Goal: Information Seeking & Learning: Learn about a topic

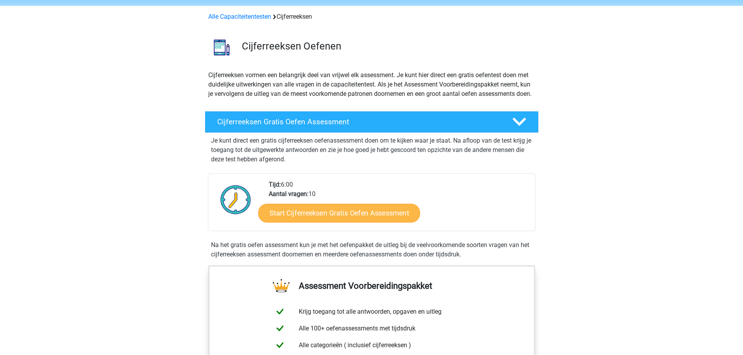
scroll to position [39, 0]
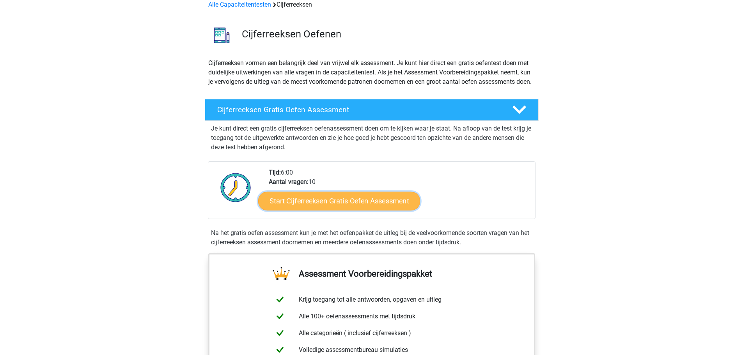
click at [341, 210] on link "Start Cijferreeksen Gratis Oefen Assessment" at bounding box center [339, 200] width 162 height 19
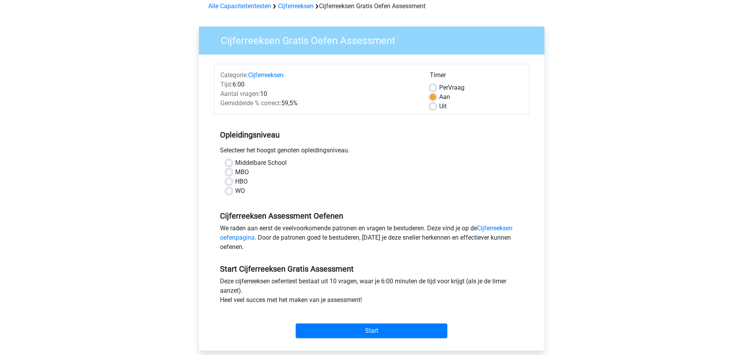
scroll to position [117, 0]
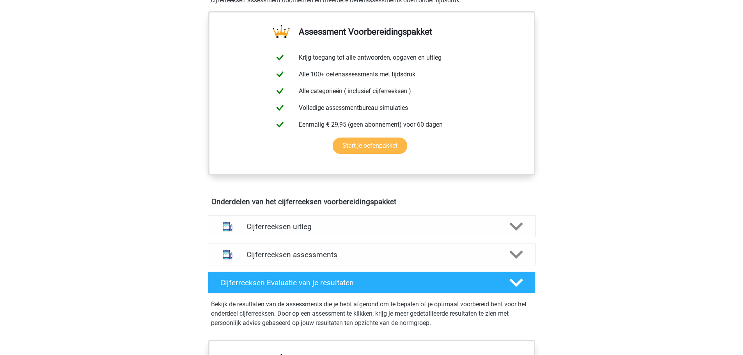
scroll to position [312, 0]
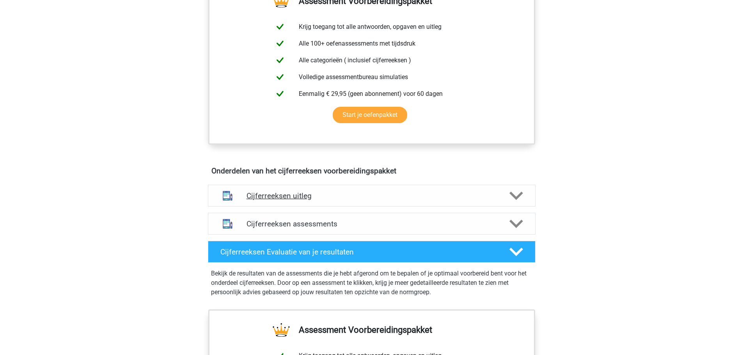
click at [506, 203] on div at bounding box center [515, 196] width 26 height 14
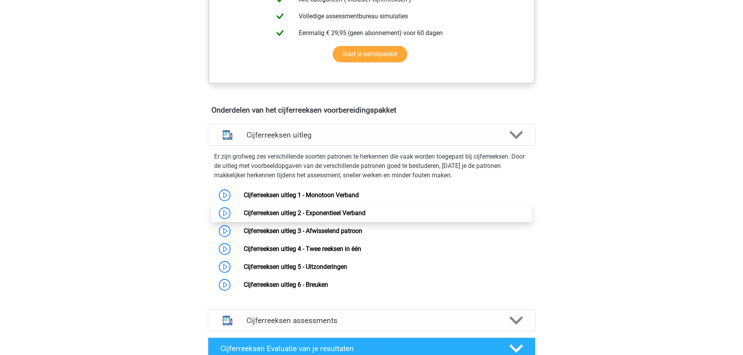
scroll to position [390, 0]
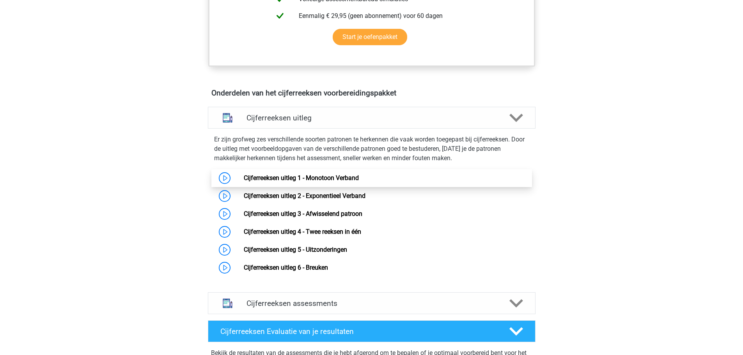
click at [244, 182] on link "Cijferreeksen uitleg 1 - Monotoon Verband" at bounding box center [301, 177] width 115 height 7
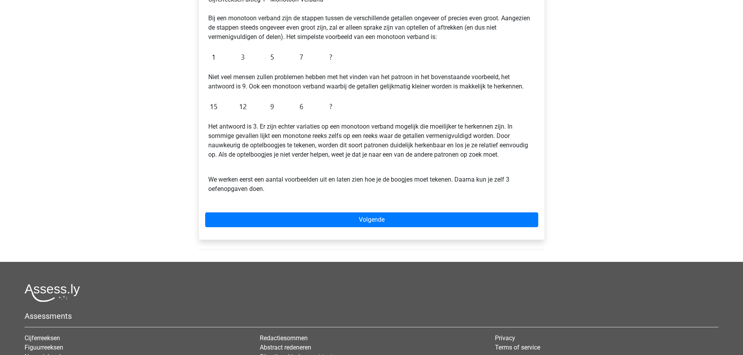
scroll to position [195, 0]
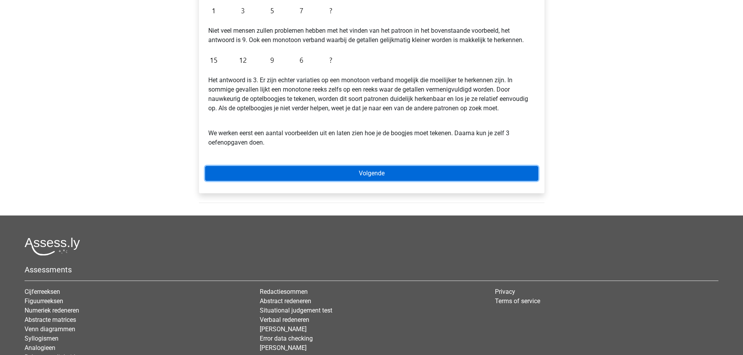
click at [384, 175] on link "Volgende" at bounding box center [371, 173] width 333 height 15
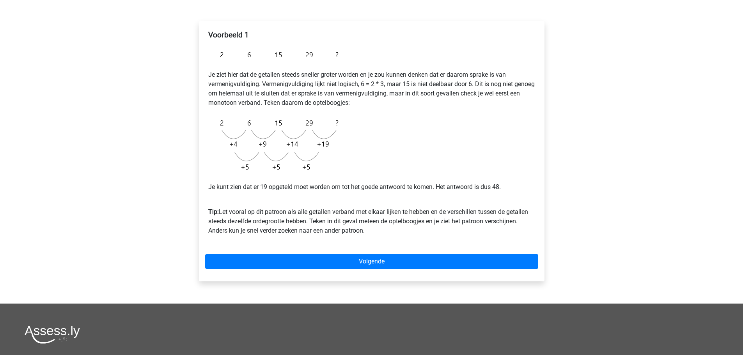
scroll to position [117, 0]
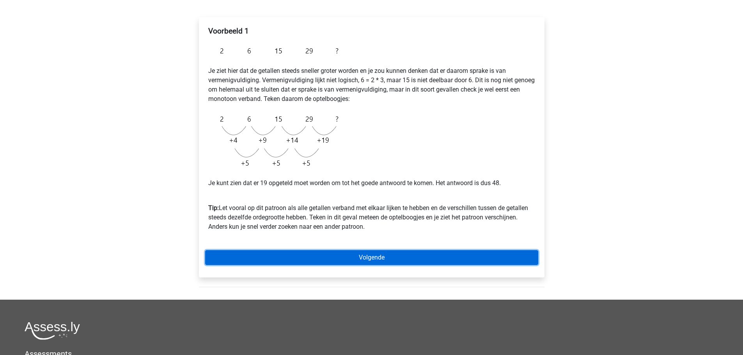
click at [408, 258] on link "Volgende" at bounding box center [371, 257] width 333 height 15
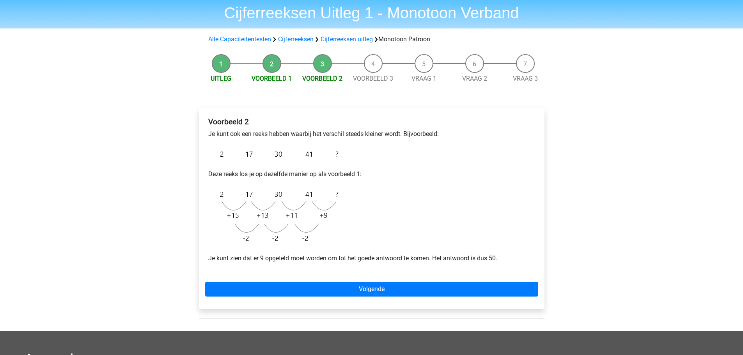
scroll to position [39, 0]
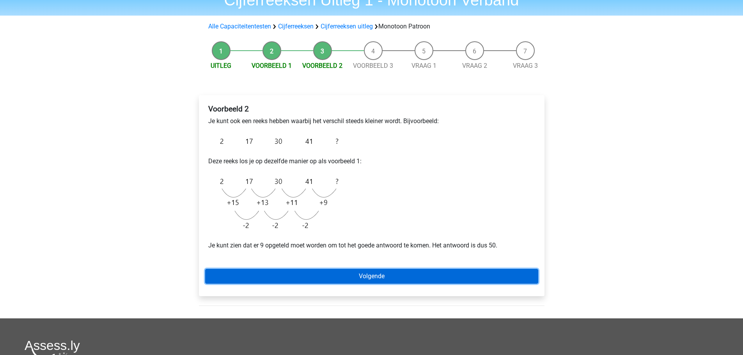
click at [418, 274] on link "Volgende" at bounding box center [371, 276] width 333 height 15
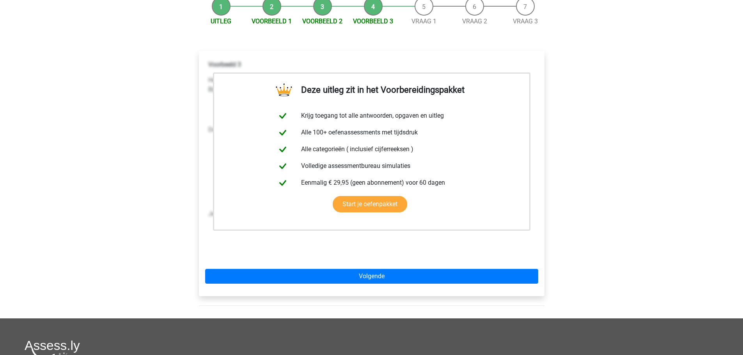
scroll to position [117, 0]
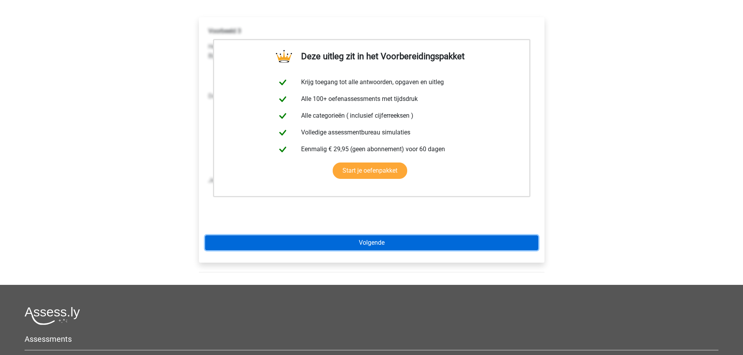
click at [463, 244] on link "Volgende" at bounding box center [371, 242] width 333 height 15
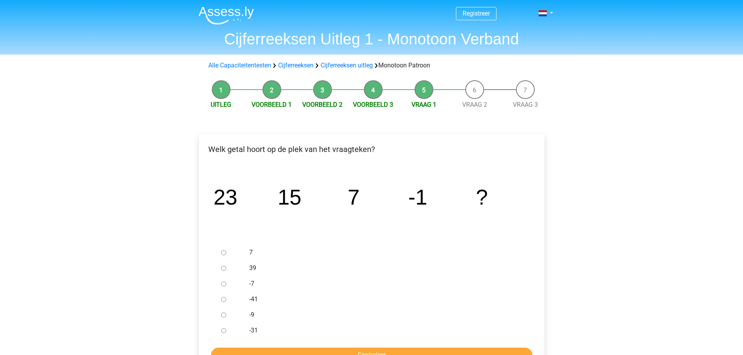
click at [225, 317] on input "-9" at bounding box center [223, 315] width 5 height 5
radio input "true"
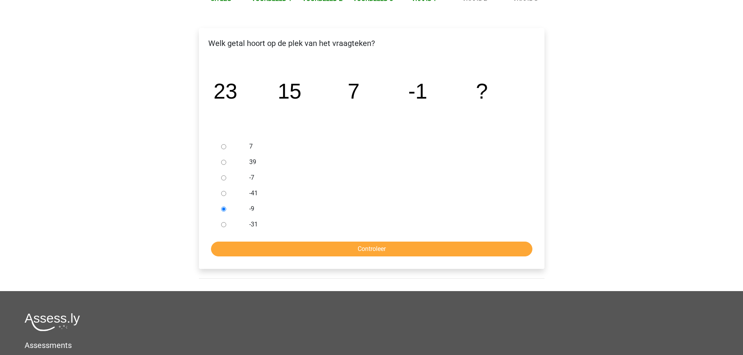
scroll to position [117, 0]
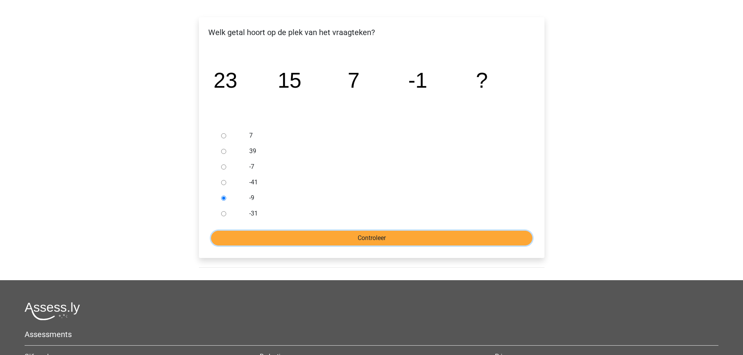
click at [398, 232] on input "Controleer" at bounding box center [371, 238] width 321 height 15
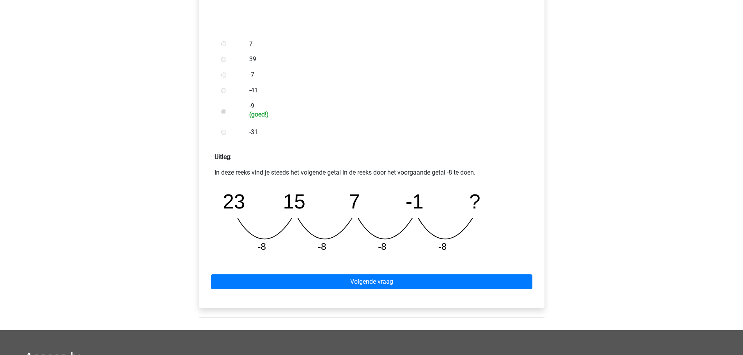
scroll to position [234, 0]
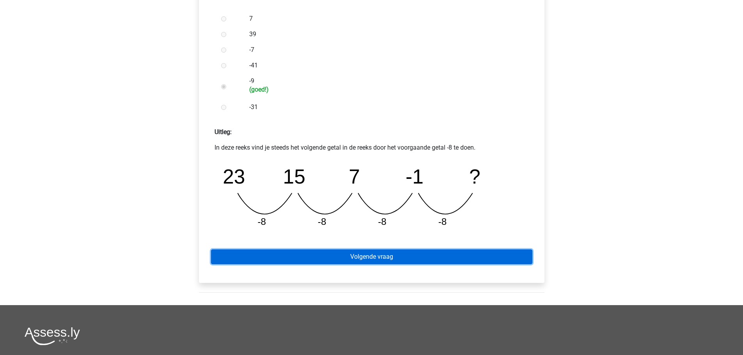
click at [399, 255] on link "Volgende vraag" at bounding box center [371, 256] width 321 height 15
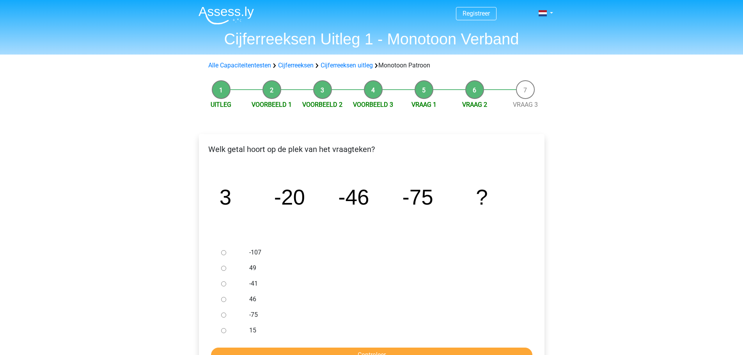
click at [227, 253] on div at bounding box center [231, 253] width 26 height 16
click at [225, 252] on input "-107" at bounding box center [223, 252] width 5 height 5
radio input "true"
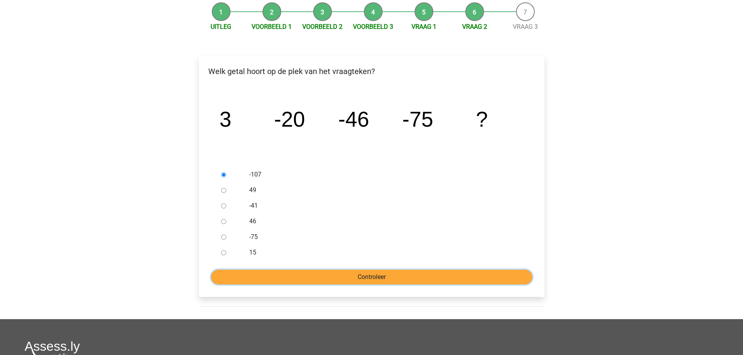
click at [438, 277] on input "Controleer" at bounding box center [371, 277] width 321 height 15
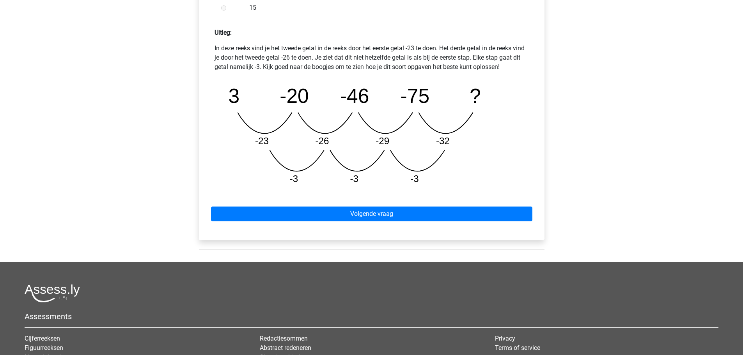
scroll to position [351, 0]
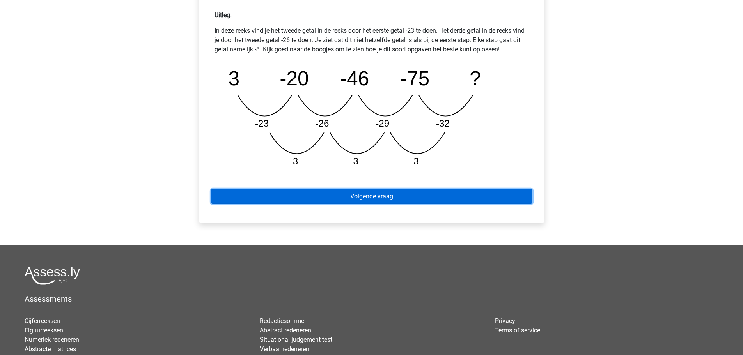
click at [391, 198] on link "Volgende vraag" at bounding box center [371, 196] width 321 height 15
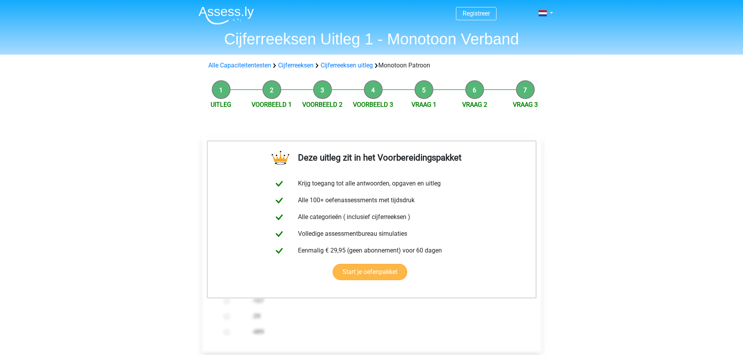
scroll to position [78, 0]
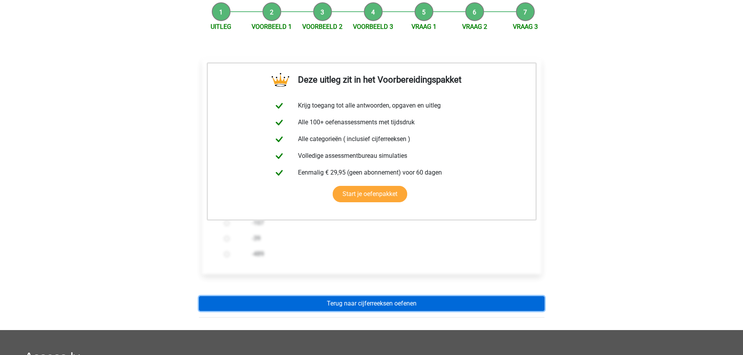
click at [410, 305] on link "Terug naar cijferreeksen oefenen" at bounding box center [371, 303] width 345 height 15
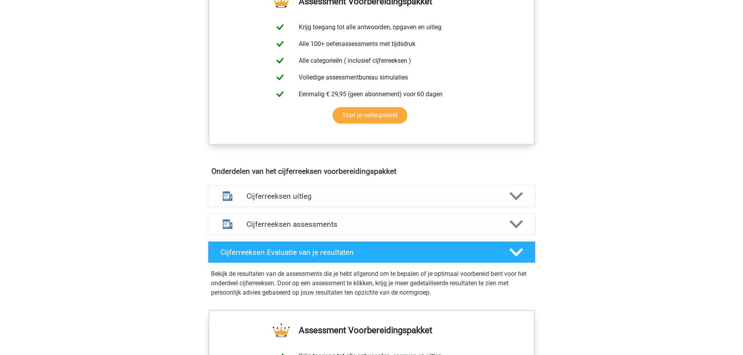
scroll to position [312, 0]
click at [361, 207] on div "Cijferreeksen uitleg" at bounding box center [371, 196] width 327 height 22
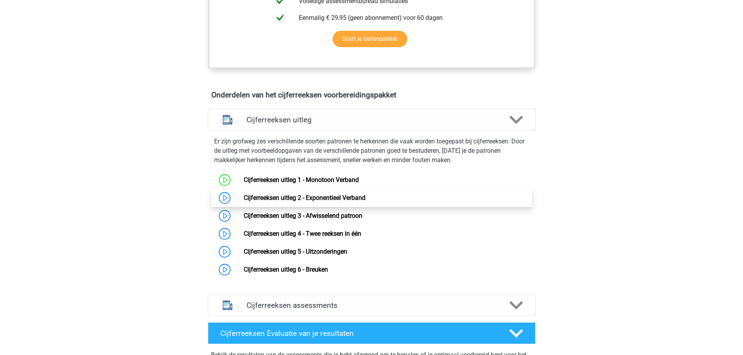
scroll to position [390, 0]
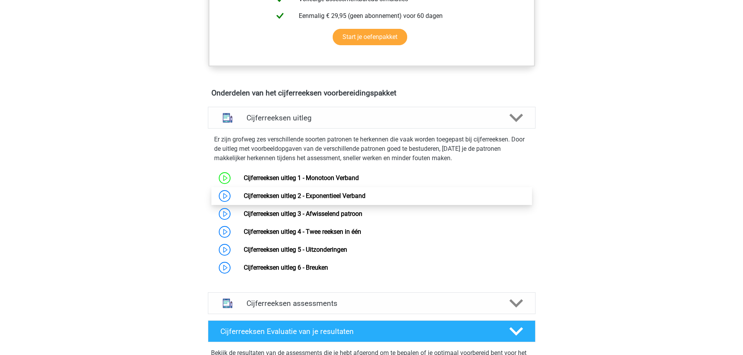
click at [280, 200] on link "Cijferreeksen uitleg 2 - Exponentieel Verband" at bounding box center [305, 195] width 122 height 7
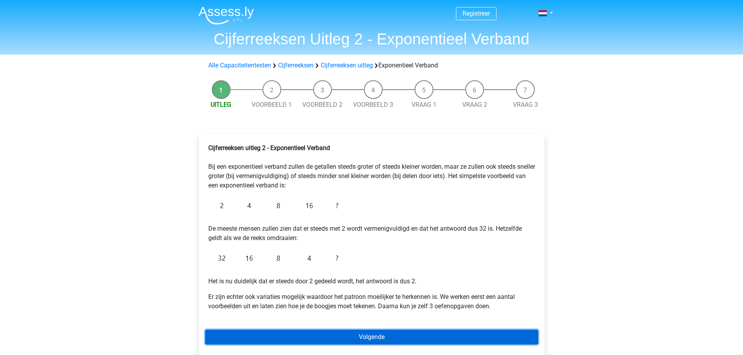
click at [384, 332] on link "Volgende" at bounding box center [371, 337] width 333 height 15
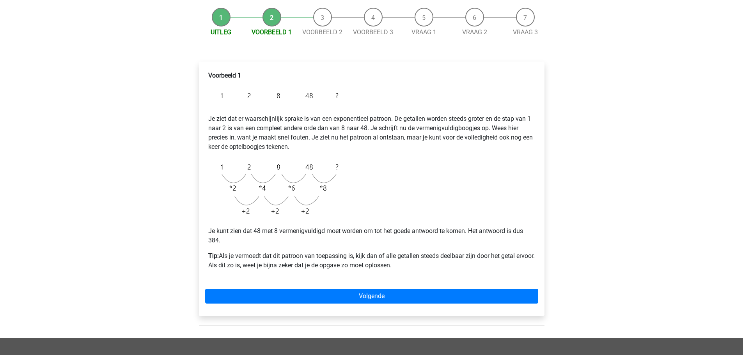
scroll to position [78, 0]
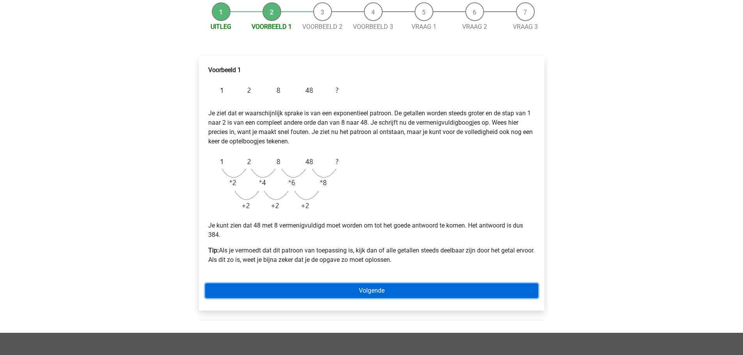
click at [415, 288] on link "Volgende" at bounding box center [371, 290] width 333 height 15
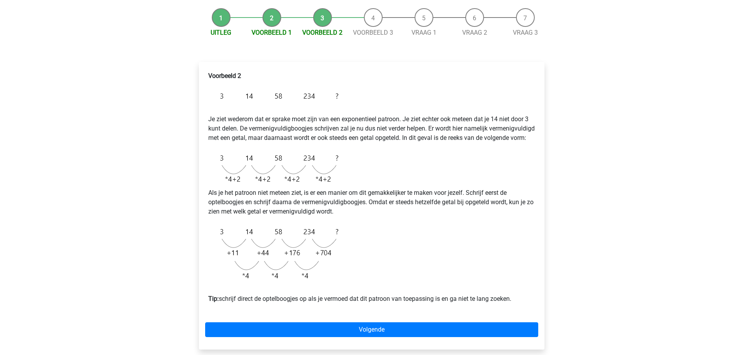
scroll to position [117, 0]
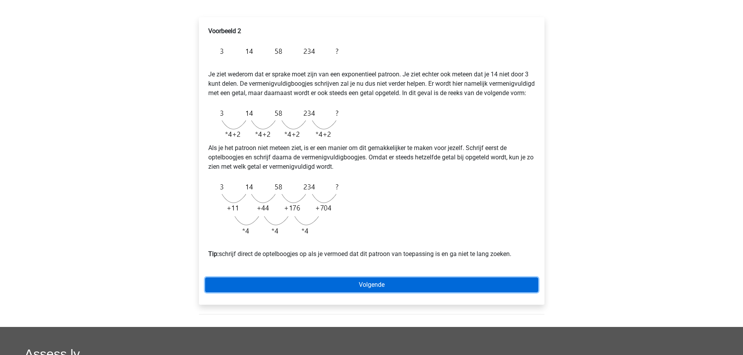
click at [406, 292] on link "Volgende" at bounding box center [371, 285] width 333 height 15
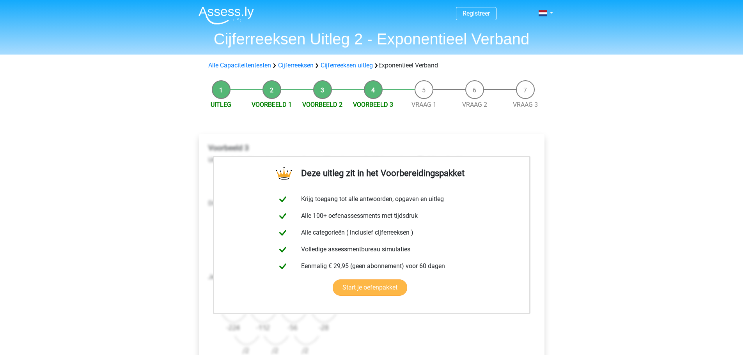
scroll to position [156, 0]
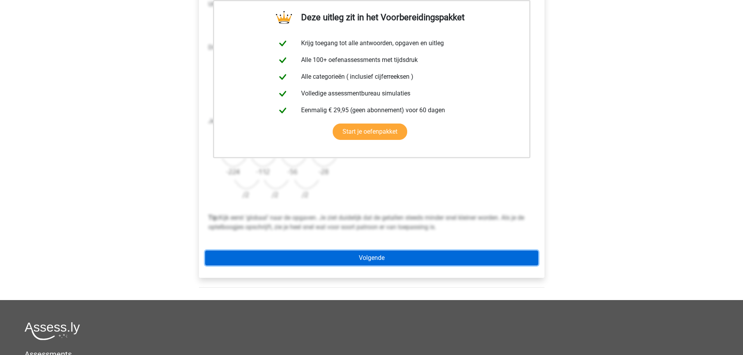
click at [404, 260] on link "Volgende" at bounding box center [371, 258] width 333 height 15
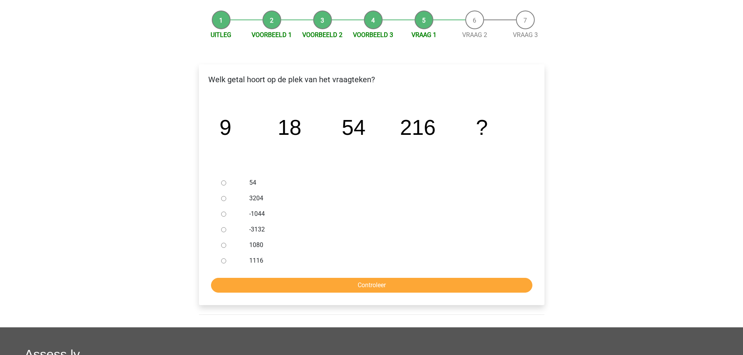
scroll to position [78, 0]
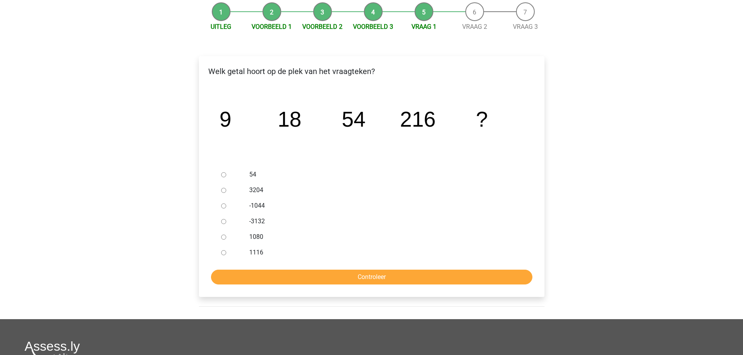
click at [224, 236] on input "1080" at bounding box center [223, 237] width 5 height 5
radio input "true"
click at [398, 278] on input "Controleer" at bounding box center [371, 277] width 321 height 15
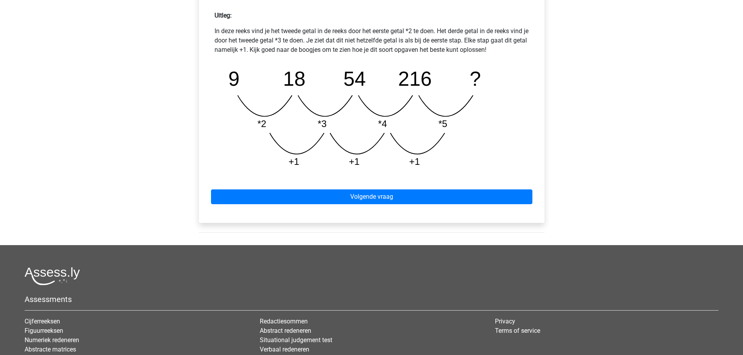
scroll to position [351, 0]
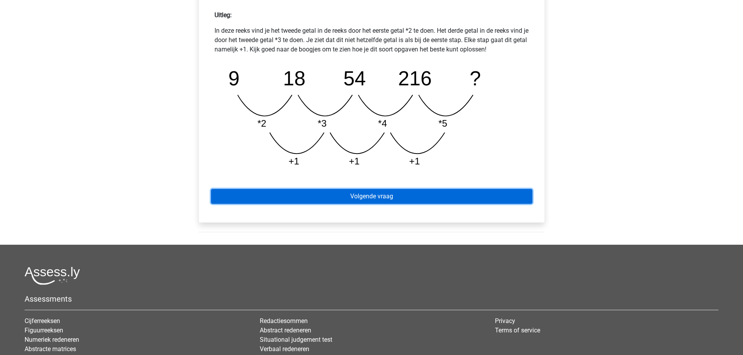
click at [407, 193] on link "Volgende vraag" at bounding box center [371, 196] width 321 height 15
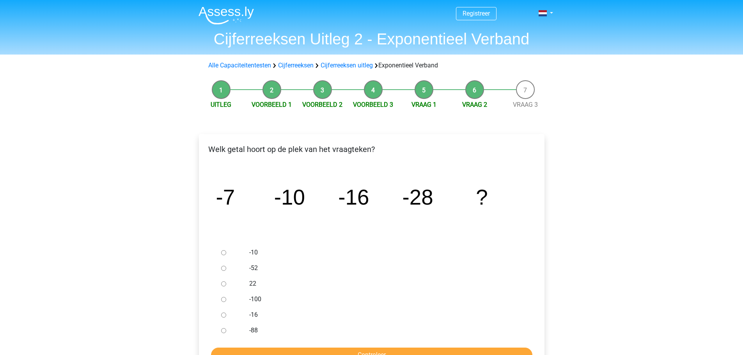
click at [221, 270] on input "-52" at bounding box center [223, 268] width 5 height 5
radio input "true"
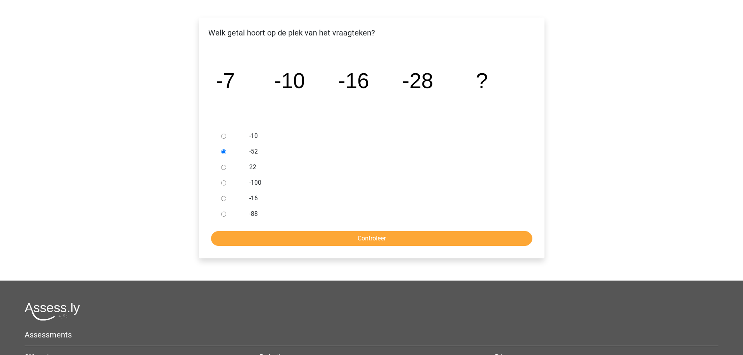
scroll to position [117, 0]
click at [423, 234] on input "Controleer" at bounding box center [371, 238] width 321 height 15
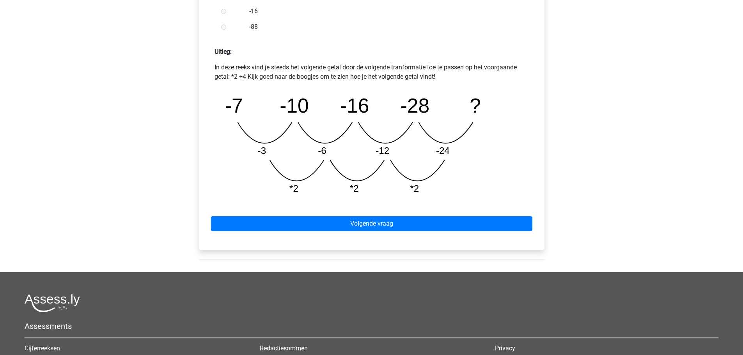
scroll to position [351, 0]
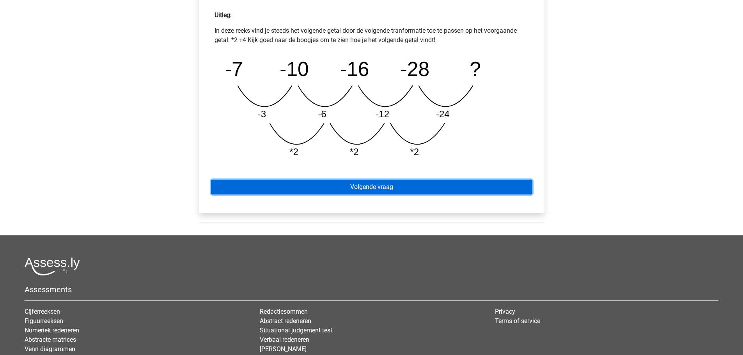
click at [399, 185] on link "Volgende vraag" at bounding box center [371, 187] width 321 height 15
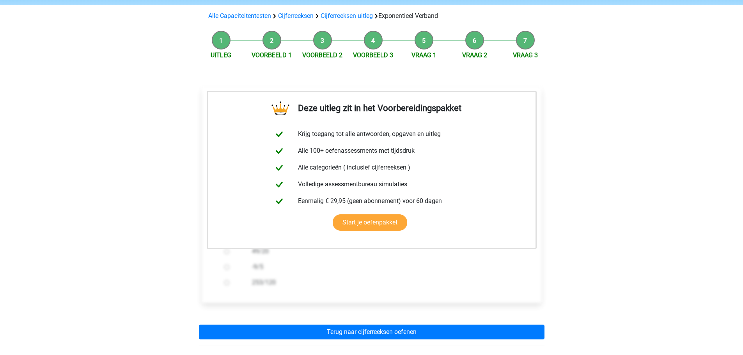
scroll to position [156, 0]
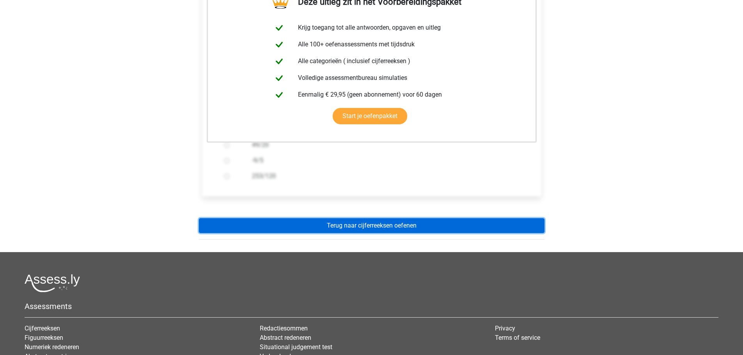
click at [396, 223] on link "Terug naar cijferreeksen oefenen" at bounding box center [371, 225] width 345 height 15
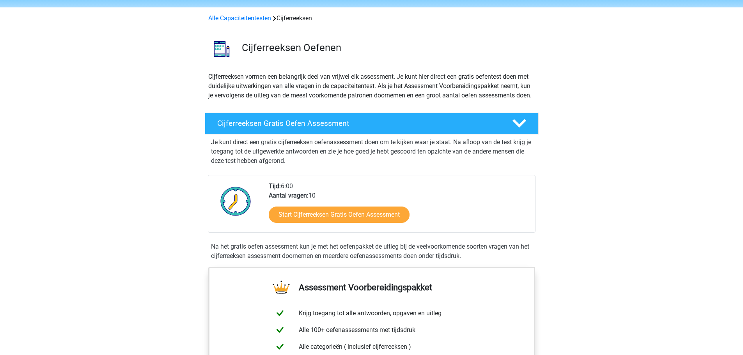
scroll to position [39, 0]
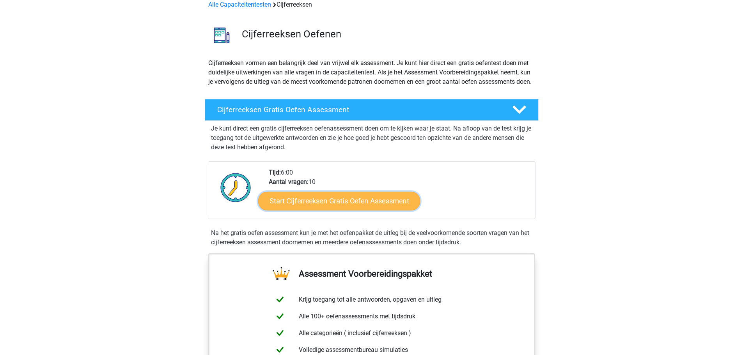
click at [395, 210] on link "Start Cijferreeksen Gratis Oefen Assessment" at bounding box center [339, 200] width 162 height 19
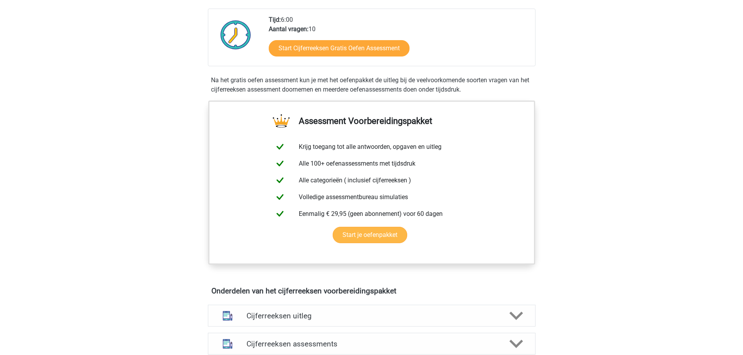
scroll to position [273, 0]
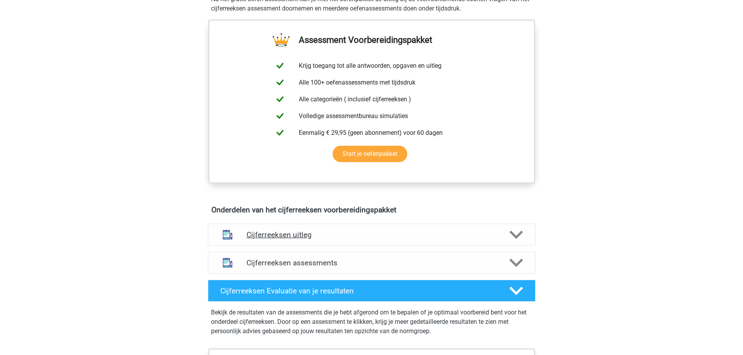
click at [358, 239] on h4 "Cijferreeksen uitleg" at bounding box center [371, 234] width 250 height 9
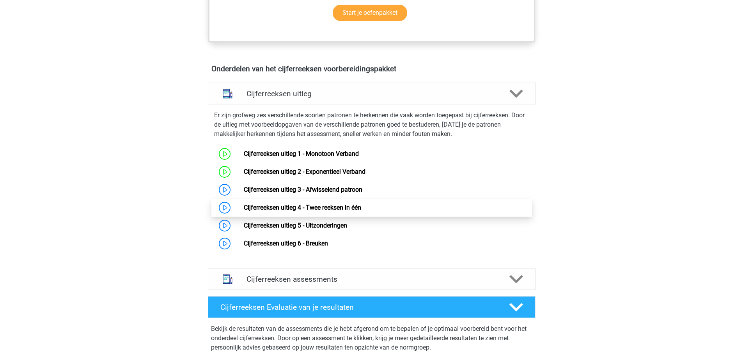
scroll to position [429, 0]
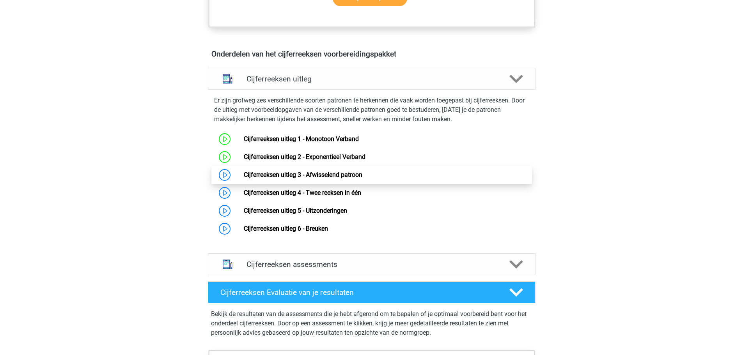
click at [348, 179] on link "Cijferreeksen uitleg 3 - Afwisselend patroon" at bounding box center [303, 174] width 119 height 7
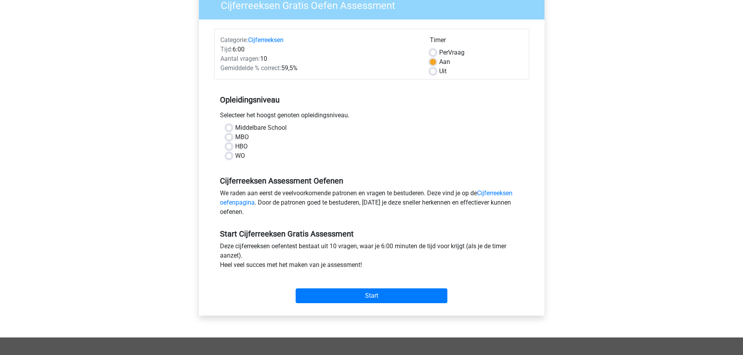
scroll to position [156, 0]
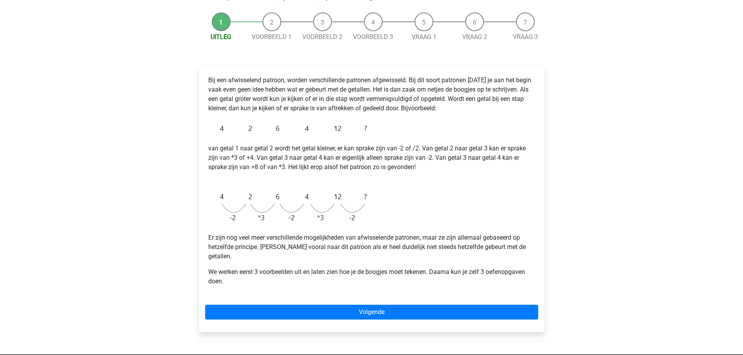
scroll to position [78, 0]
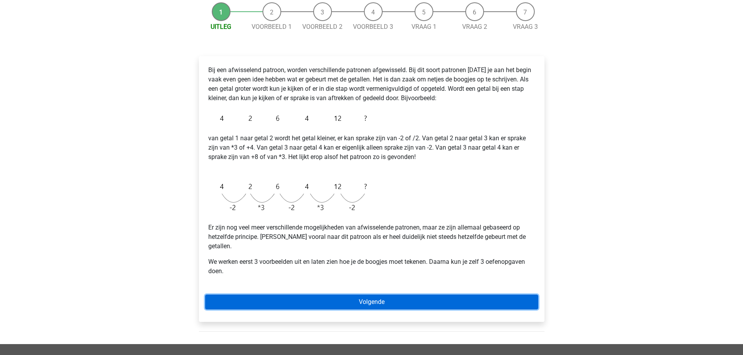
click at [384, 295] on link "Volgende" at bounding box center [371, 302] width 333 height 15
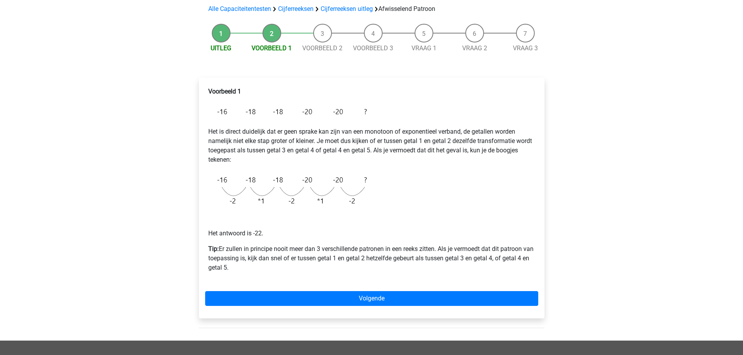
scroll to position [117, 0]
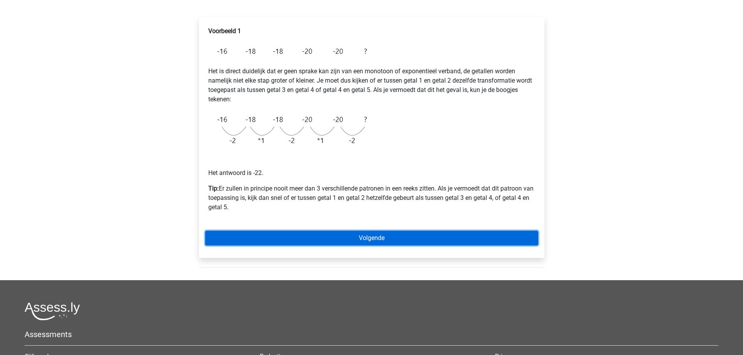
click at [409, 241] on link "Volgende" at bounding box center [371, 238] width 333 height 15
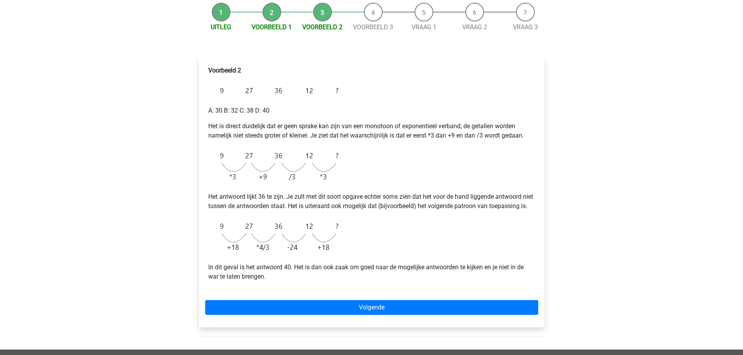
scroll to position [78, 0]
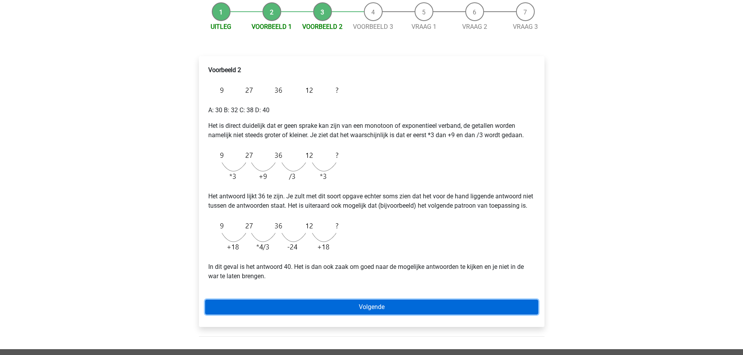
click at [402, 311] on link "Volgende" at bounding box center [371, 307] width 333 height 15
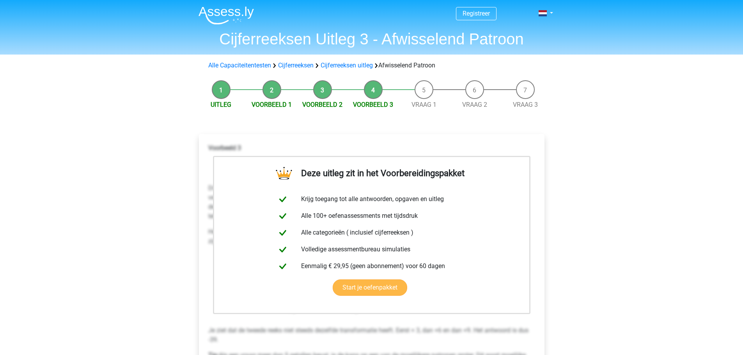
scroll to position [156, 0]
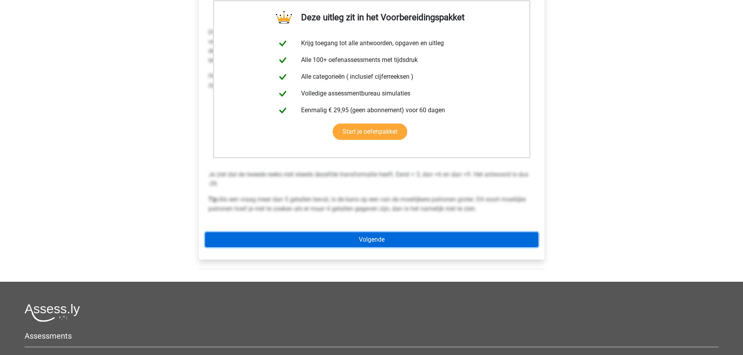
click at [378, 244] on link "Volgende" at bounding box center [371, 239] width 333 height 15
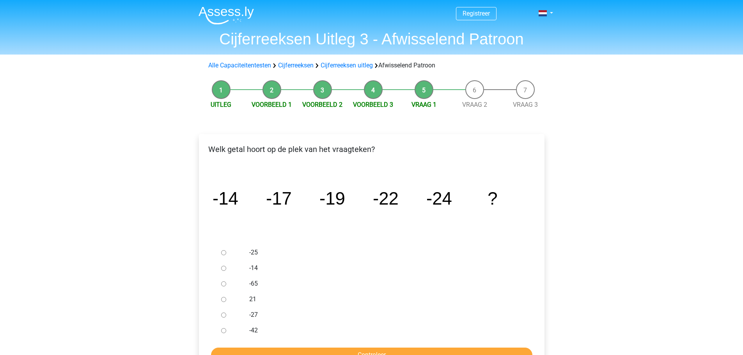
click at [256, 317] on label "-27" at bounding box center [384, 314] width 270 height 9
click at [226, 317] on input "-27" at bounding box center [223, 315] width 5 height 5
radio input "true"
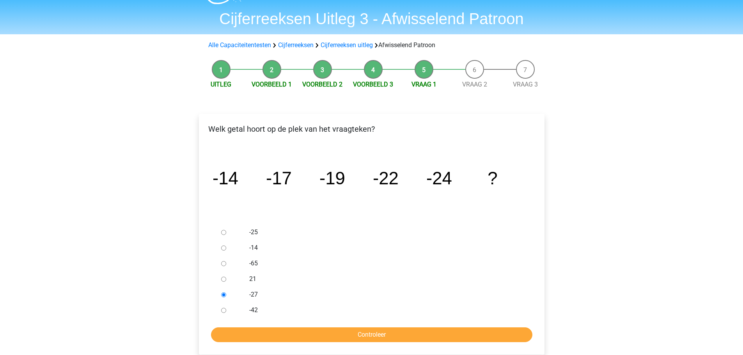
scroll to position [39, 0]
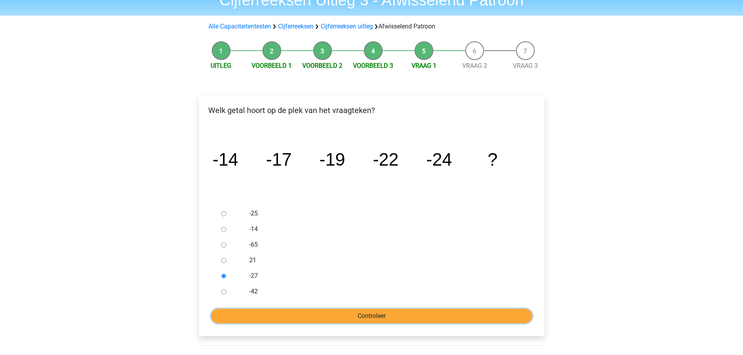
click at [382, 320] on input "Controleer" at bounding box center [371, 316] width 321 height 15
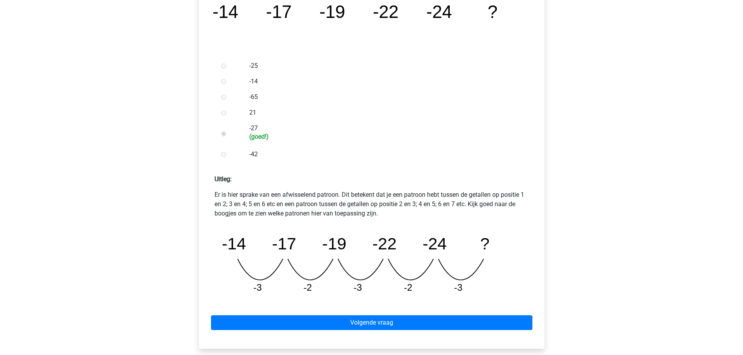
scroll to position [312, 0]
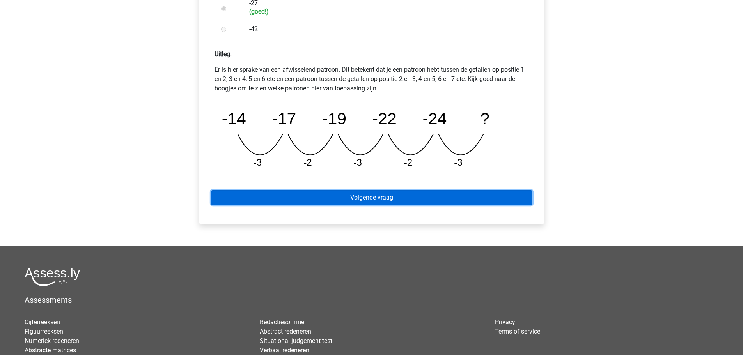
click at [424, 196] on link "Volgende vraag" at bounding box center [371, 197] width 321 height 15
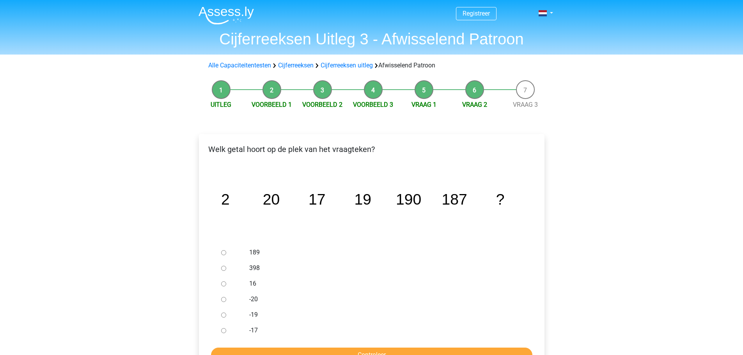
scroll to position [39, 0]
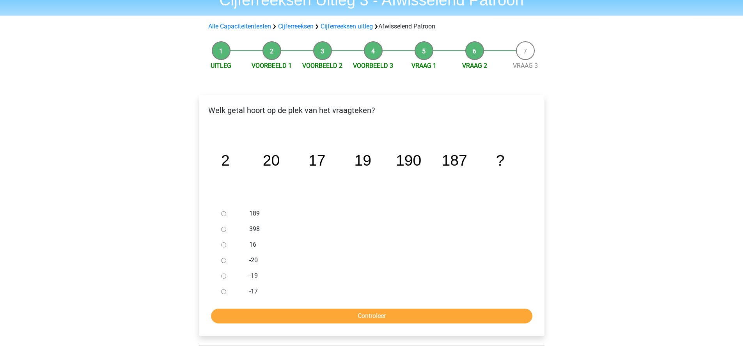
click at [221, 211] on div at bounding box center [231, 214] width 26 height 16
click at [222, 213] on input "189" at bounding box center [223, 213] width 5 height 5
radio input "true"
click at [377, 317] on input "Controleer" at bounding box center [371, 316] width 321 height 15
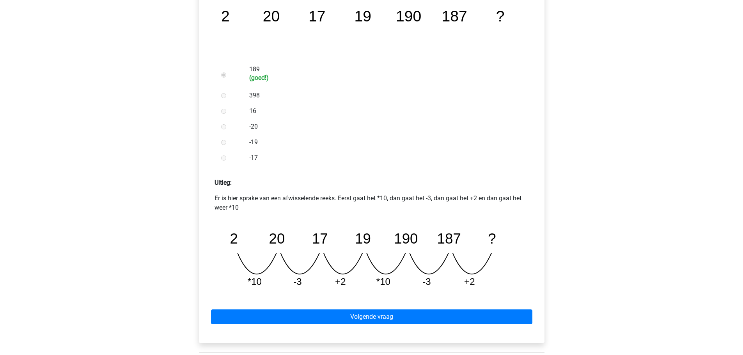
scroll to position [273, 0]
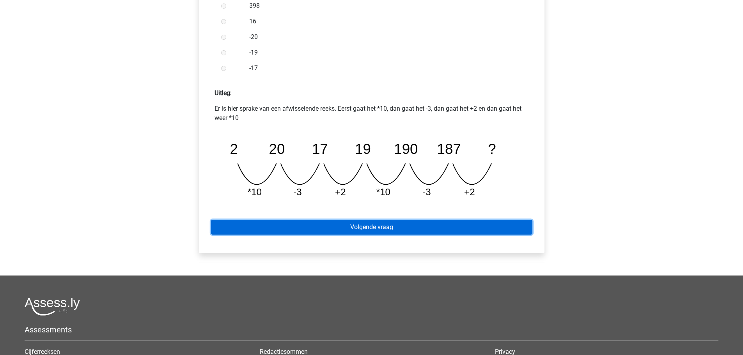
click at [416, 225] on link "Volgende vraag" at bounding box center [371, 227] width 321 height 15
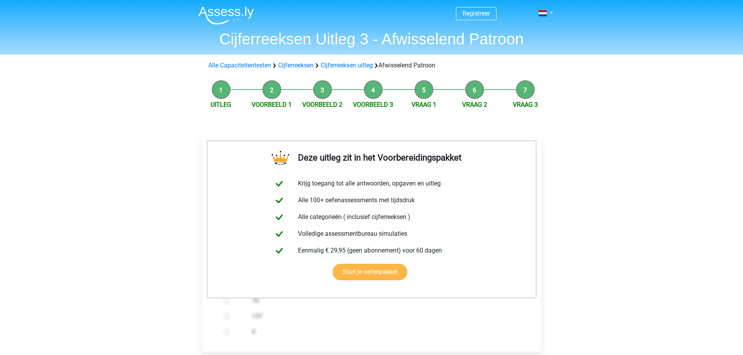
scroll to position [234, 0]
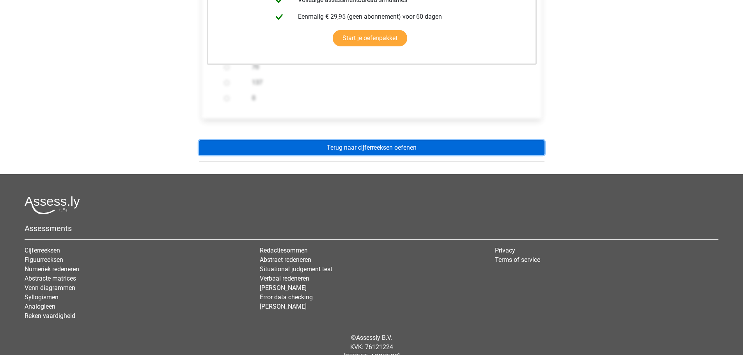
click at [403, 147] on link "Terug naar cijferreeksen oefenen" at bounding box center [371, 147] width 345 height 15
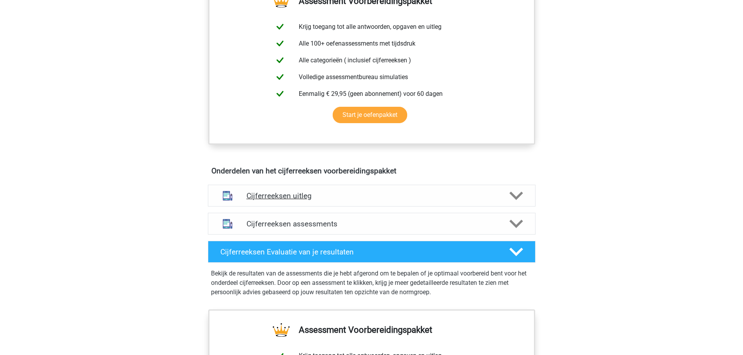
click at [401, 207] on div "Cijferreeksen uitleg" at bounding box center [371, 196] width 327 height 22
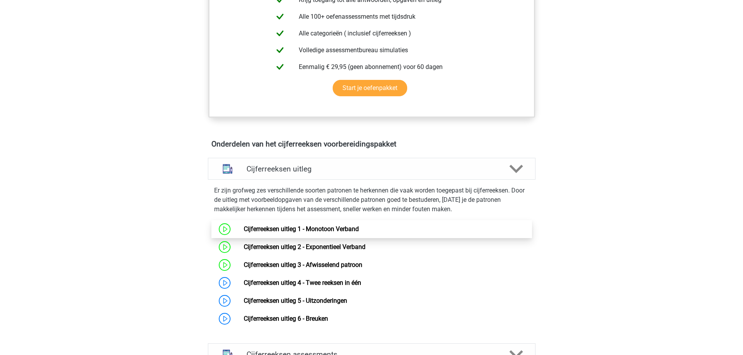
scroll to position [351, 0]
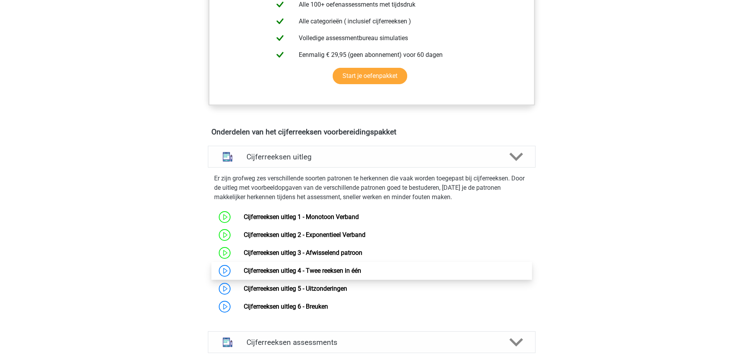
click at [336, 274] on link "Cijferreeksen uitleg 4 - Twee reeksen in één" at bounding box center [302, 270] width 117 height 7
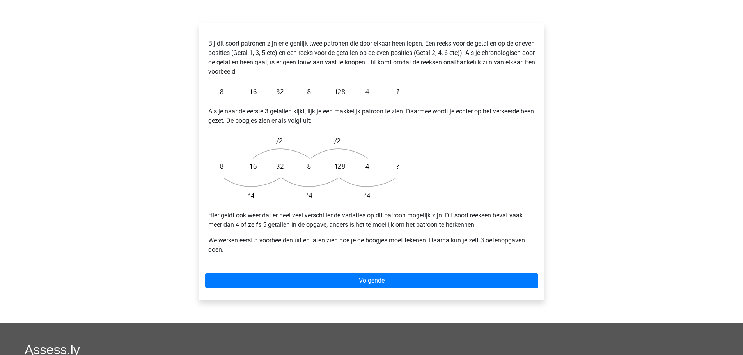
scroll to position [117, 0]
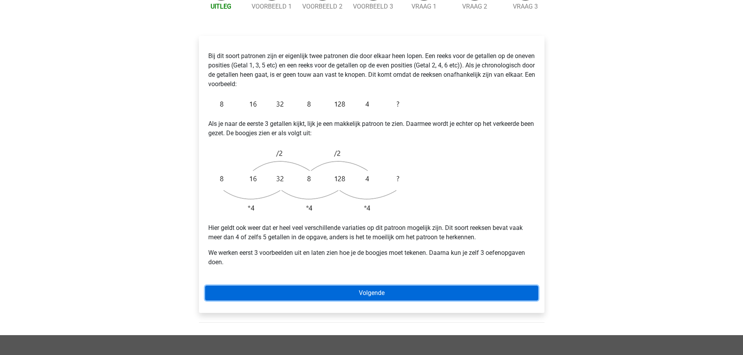
click at [425, 286] on link "Volgende" at bounding box center [371, 293] width 333 height 15
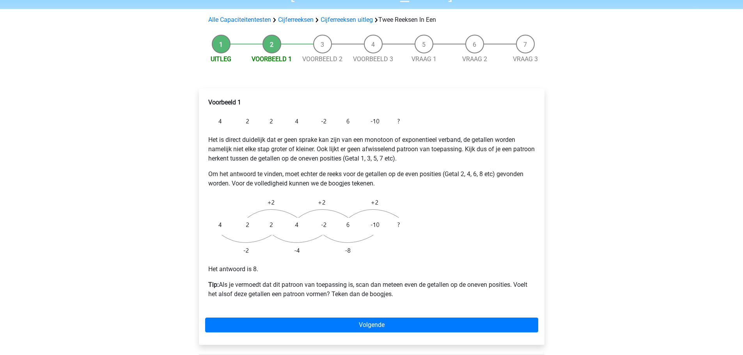
scroll to position [78, 0]
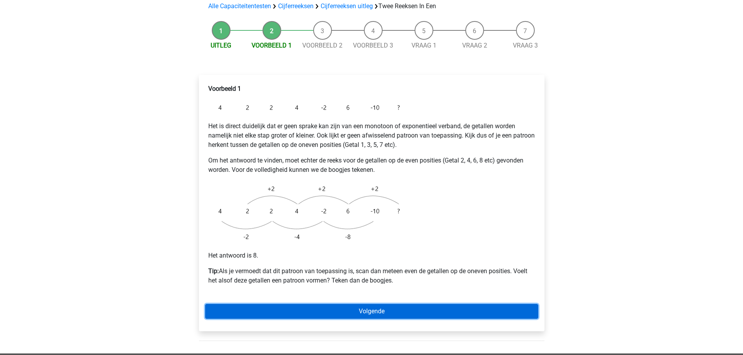
click at [395, 304] on link "Volgende" at bounding box center [371, 311] width 333 height 15
click at [379, 304] on link "Volgende" at bounding box center [371, 311] width 333 height 15
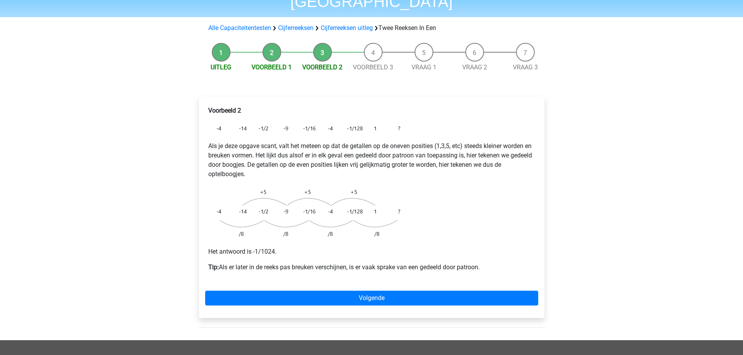
scroll to position [78, 0]
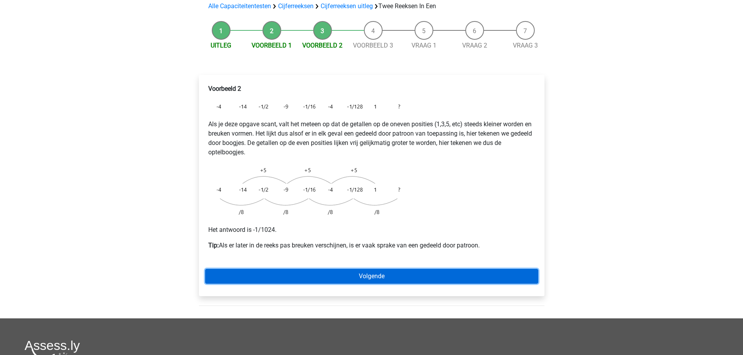
click at [387, 269] on link "Volgende" at bounding box center [371, 276] width 333 height 15
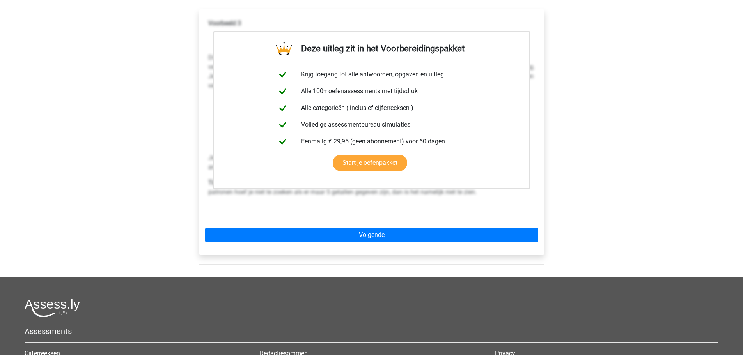
scroll to position [156, 0]
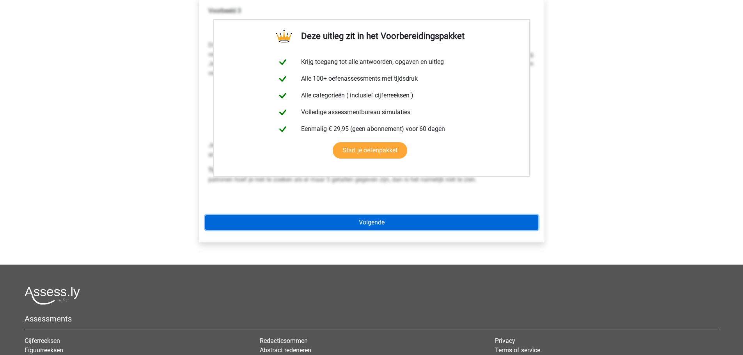
click at [397, 215] on link "Volgende" at bounding box center [371, 222] width 333 height 15
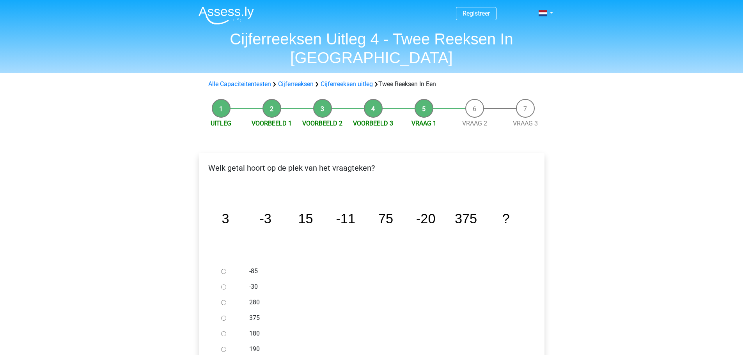
scroll to position [39, 0]
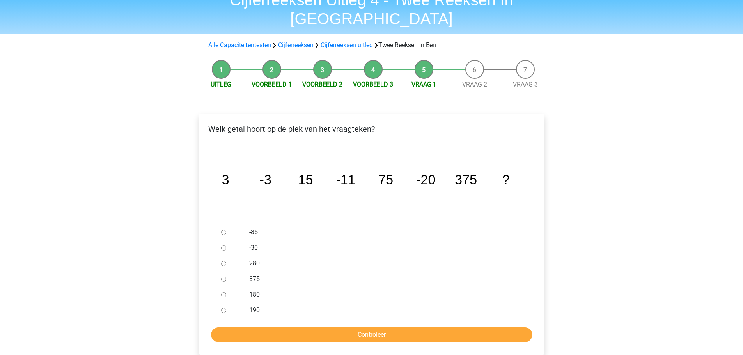
click at [225, 246] on input "-30" at bounding box center [223, 248] width 5 height 5
radio input "true"
click at [377, 327] on input "Controleer" at bounding box center [371, 334] width 321 height 15
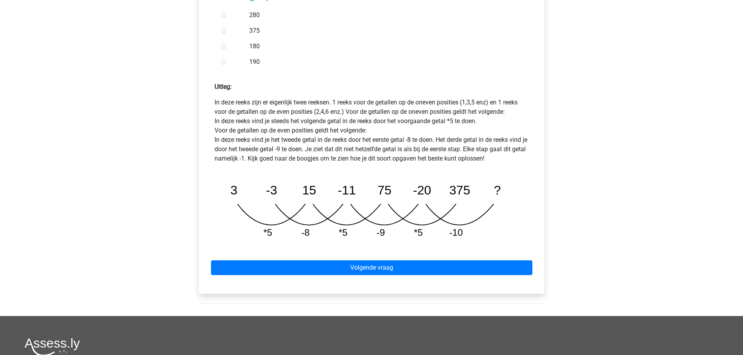
scroll to position [312, 0]
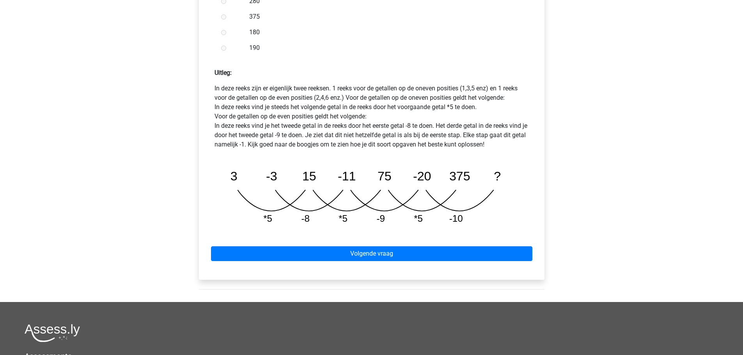
click at [421, 269] on div "Welk getal hoort op de plek van het vraagteken? image/svg+xml 3 -3 15 -11 75 -2…" at bounding box center [372, 63] width 358 height 477
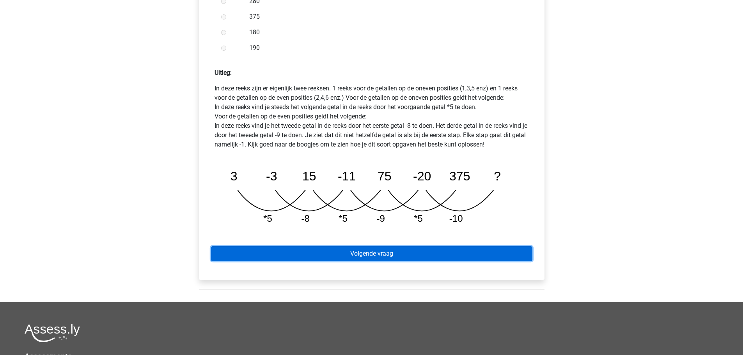
click at [421, 246] on link "Volgende vraag" at bounding box center [371, 253] width 321 height 15
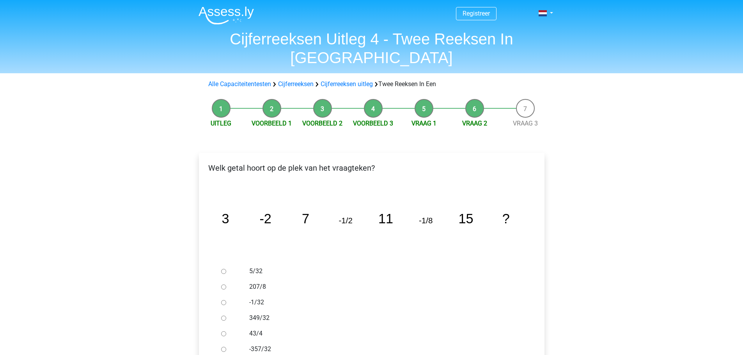
click at [225, 300] on input "-1/32" at bounding box center [223, 302] width 5 height 5
radio input "true"
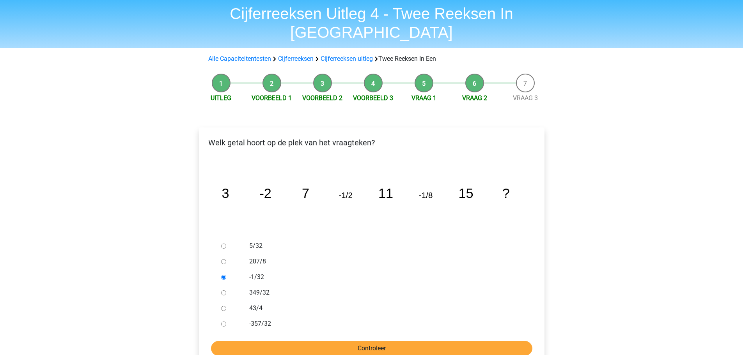
scroll to position [39, 0]
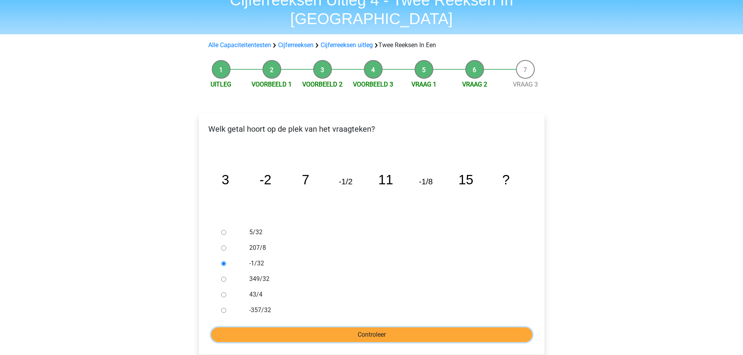
click at [361, 327] on input "Controleer" at bounding box center [371, 334] width 321 height 15
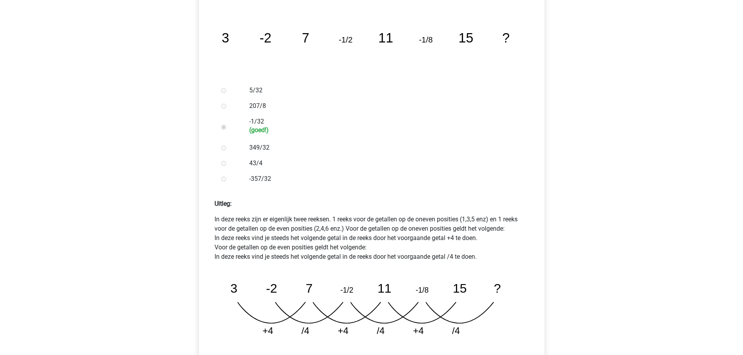
scroll to position [195, 0]
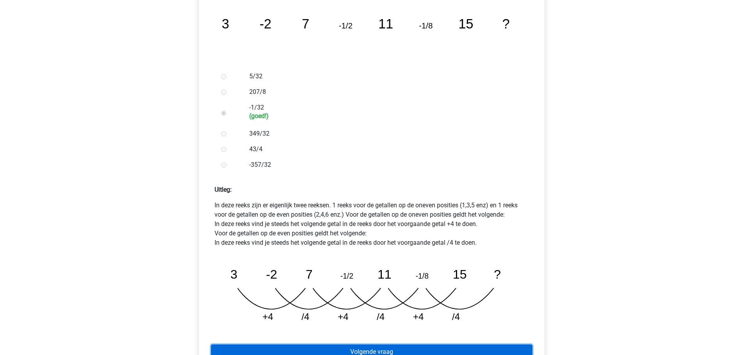
click at [413, 345] on link "Volgende vraag" at bounding box center [371, 352] width 321 height 15
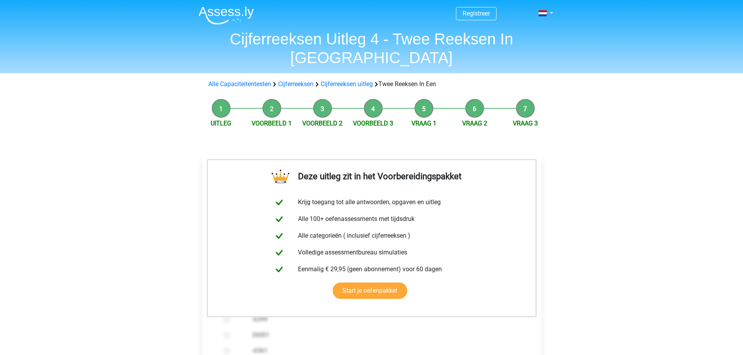
scroll to position [156, 0]
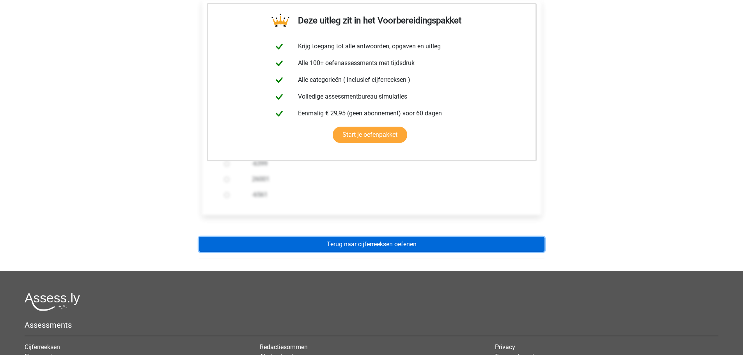
click at [414, 237] on link "Terug naar cijferreeksen oefenen" at bounding box center [371, 244] width 345 height 15
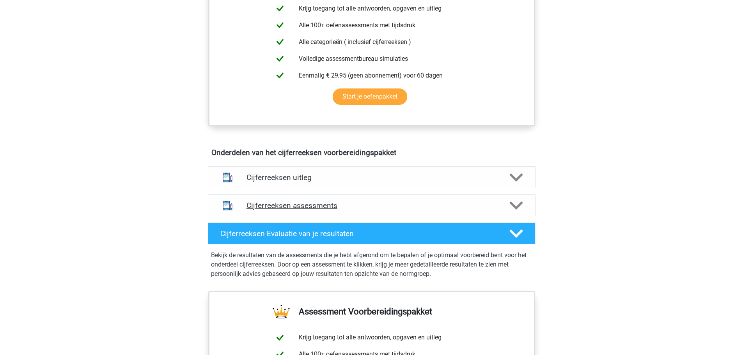
scroll to position [351, 0]
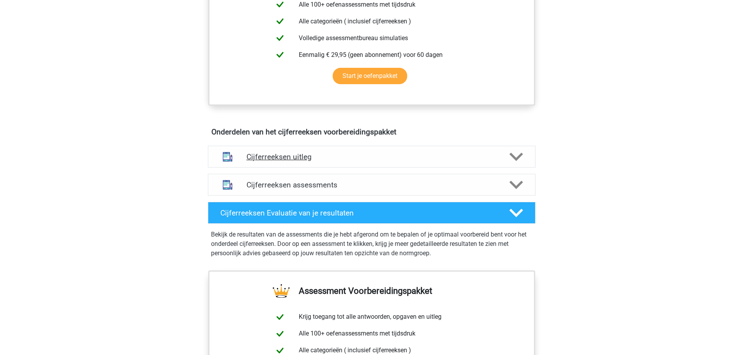
click at [423, 161] on h4 "Cijferreeksen uitleg" at bounding box center [371, 156] width 250 height 9
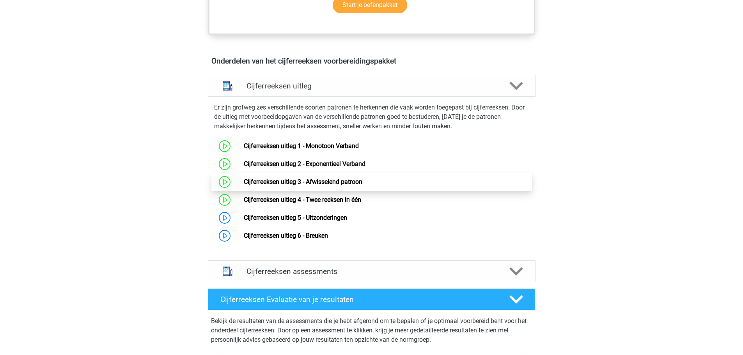
scroll to position [429, 0]
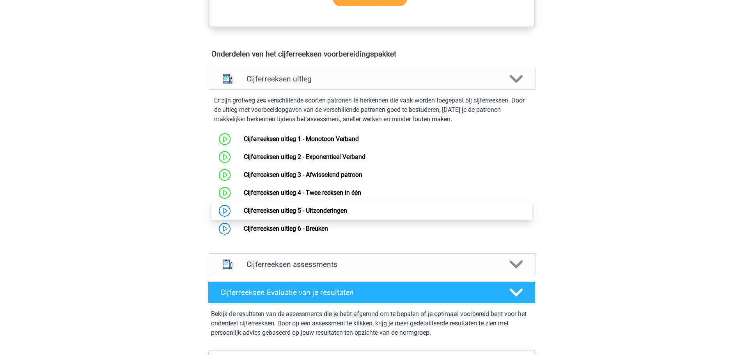
click at [338, 214] on link "Cijferreeksen uitleg 5 - Uitzonderingen" at bounding box center [295, 210] width 103 height 7
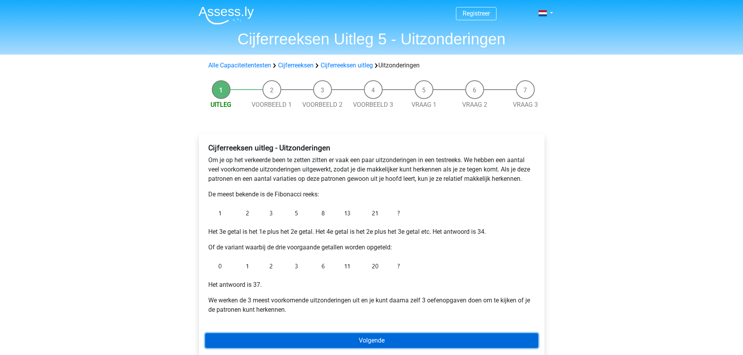
click at [377, 339] on link "Volgende" at bounding box center [371, 340] width 333 height 15
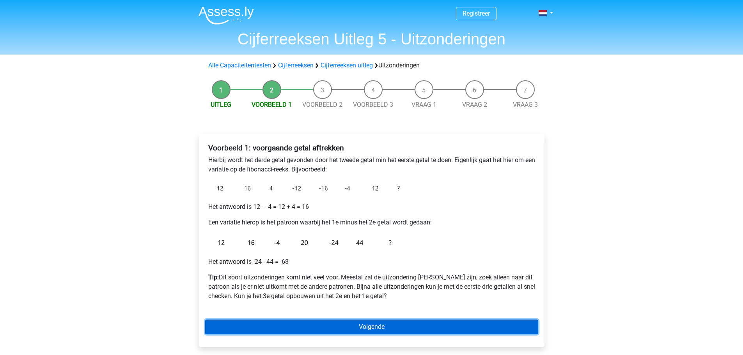
click at [380, 324] on link "Volgende" at bounding box center [371, 327] width 333 height 15
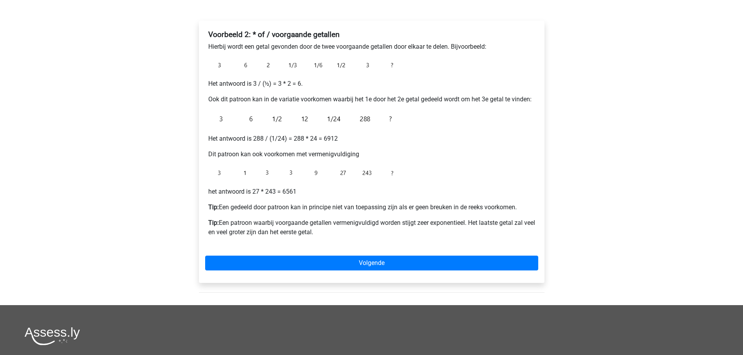
scroll to position [117, 0]
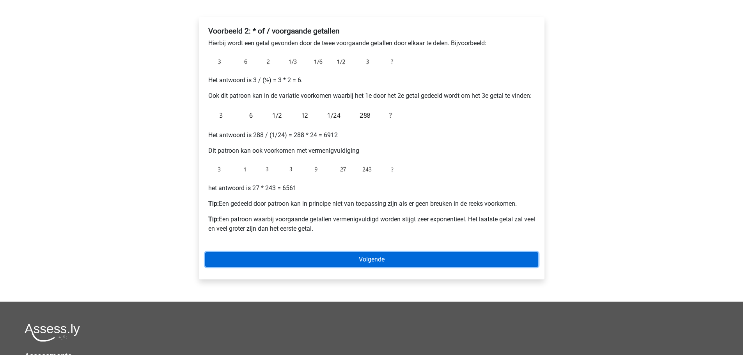
click at [382, 259] on link "Volgende" at bounding box center [371, 259] width 333 height 15
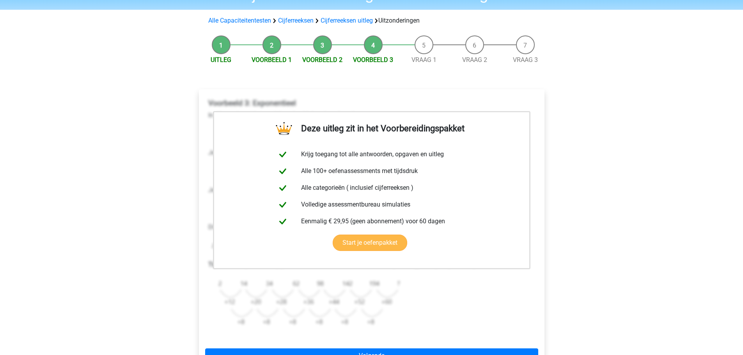
scroll to position [78, 0]
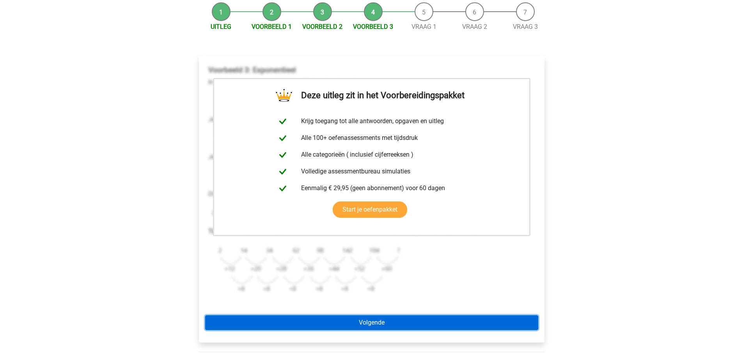
click at [379, 319] on link "Volgende" at bounding box center [371, 322] width 333 height 15
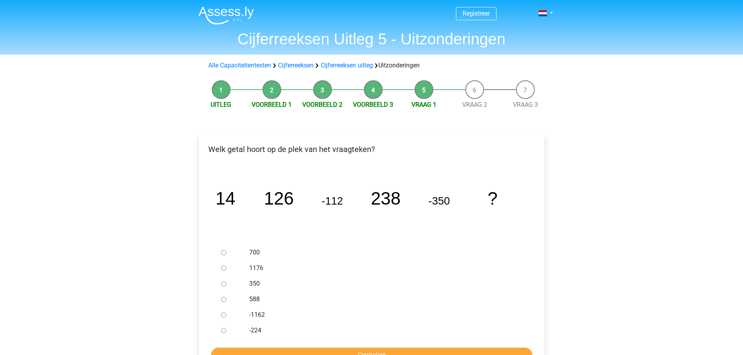
click at [221, 299] on input "588" at bounding box center [223, 299] width 5 height 5
radio input "true"
click at [360, 349] on input "Controleer" at bounding box center [371, 355] width 321 height 15
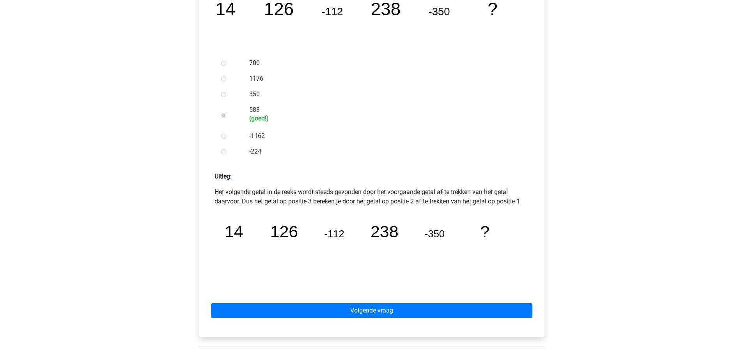
scroll to position [195, 0]
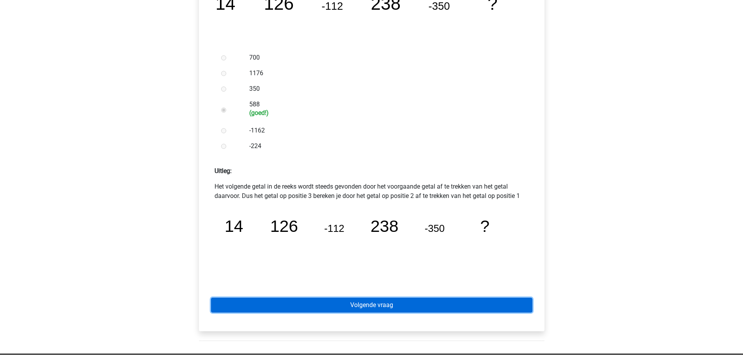
click at [393, 307] on link "Volgende vraag" at bounding box center [371, 305] width 321 height 15
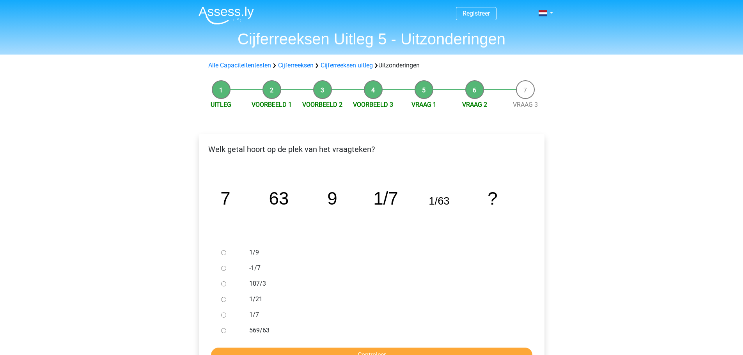
scroll to position [39, 0]
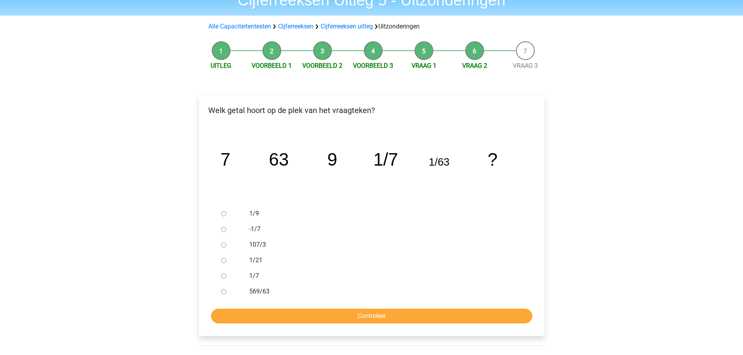
click at [228, 228] on div at bounding box center [231, 229] width 26 height 16
click at [225, 229] on input "-1/7" at bounding box center [223, 229] width 5 height 5
radio input "true"
click at [365, 315] on input "Controleer" at bounding box center [371, 316] width 321 height 15
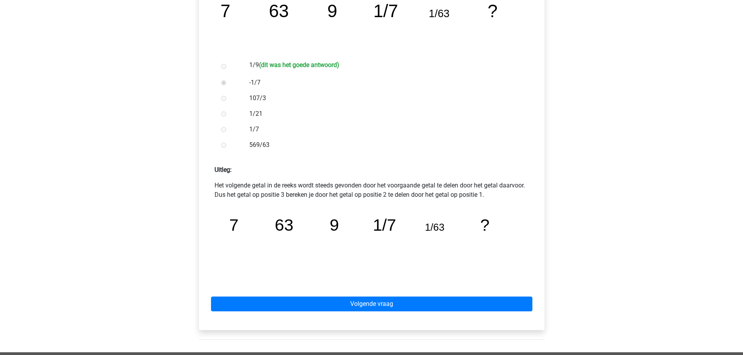
scroll to position [195, 0]
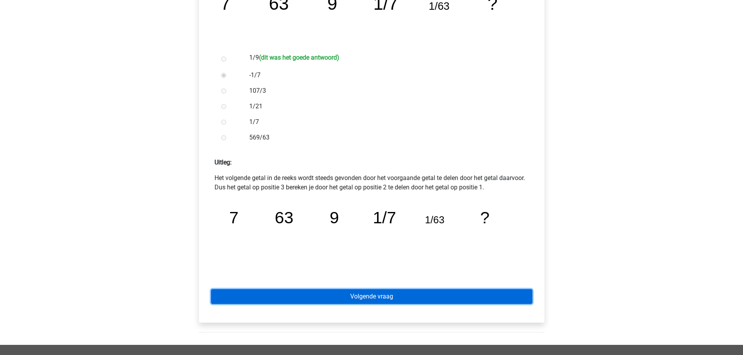
click at [394, 299] on link "Volgende vraag" at bounding box center [371, 296] width 321 height 15
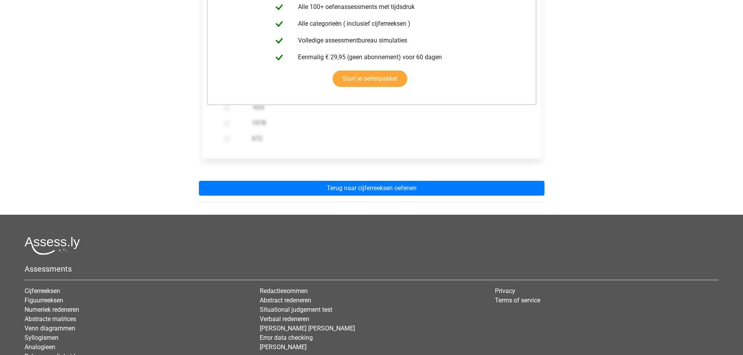
scroll to position [195, 0]
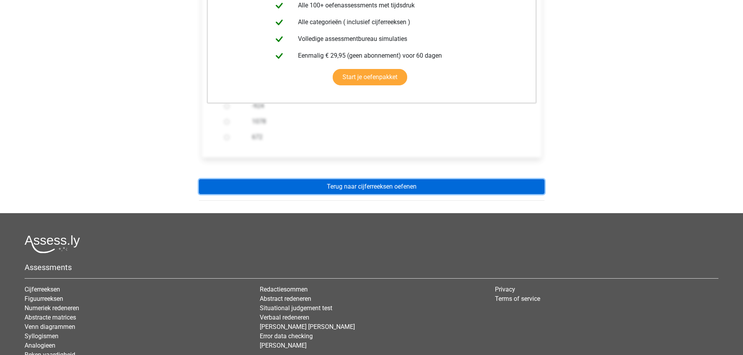
click at [403, 187] on link "Terug naar cijferreeksen oefenen" at bounding box center [371, 186] width 345 height 15
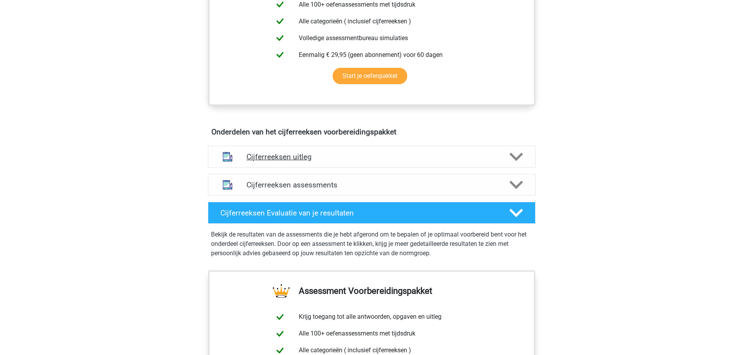
click at [384, 168] on div "Cijferreeksen uitleg" at bounding box center [371, 157] width 327 height 22
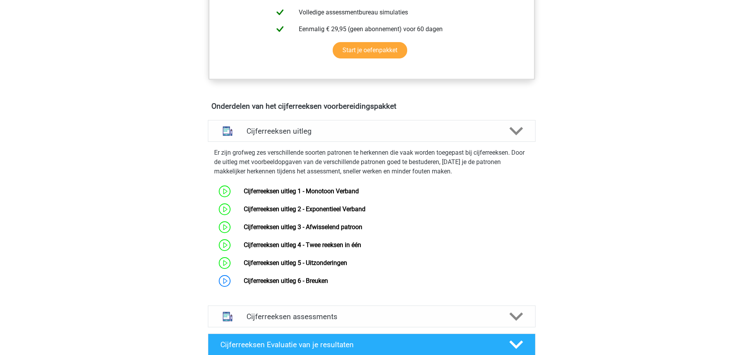
scroll to position [390, 0]
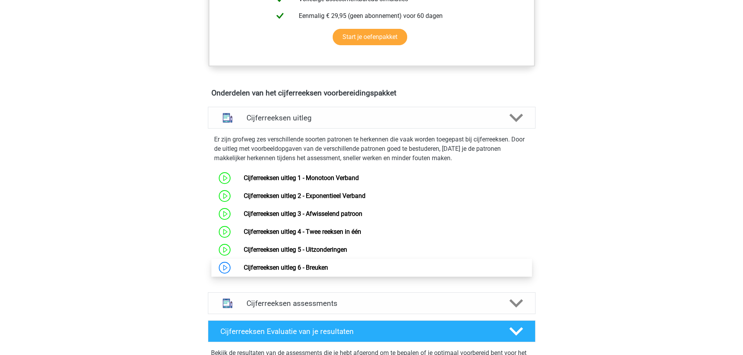
click at [317, 271] on link "Cijferreeksen uitleg 6 - Breuken" at bounding box center [286, 267] width 84 height 7
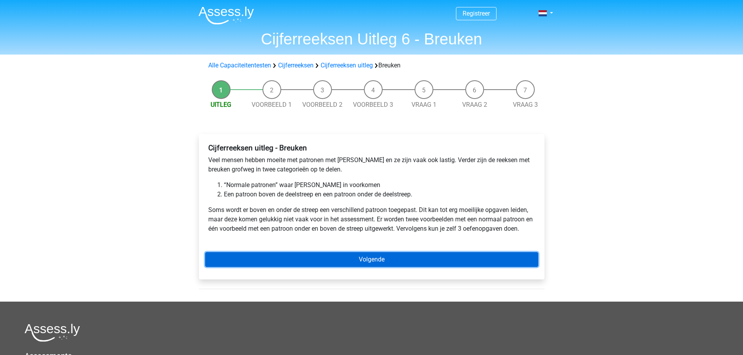
click at [367, 262] on link "Volgende" at bounding box center [371, 259] width 333 height 15
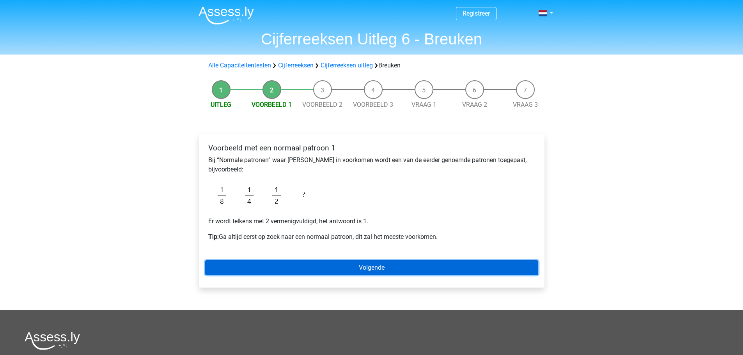
click at [375, 265] on link "Volgende" at bounding box center [371, 267] width 333 height 15
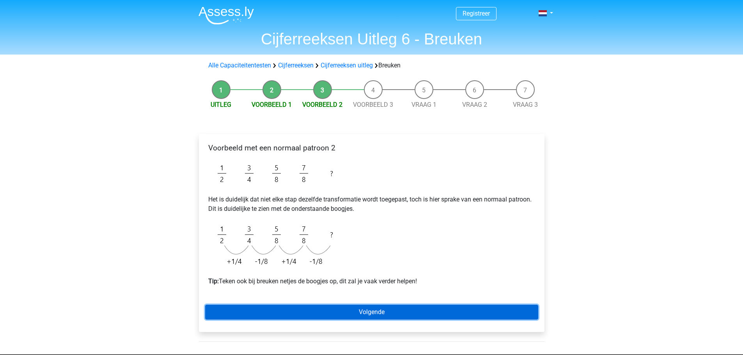
click at [371, 313] on link "Volgende" at bounding box center [371, 312] width 333 height 15
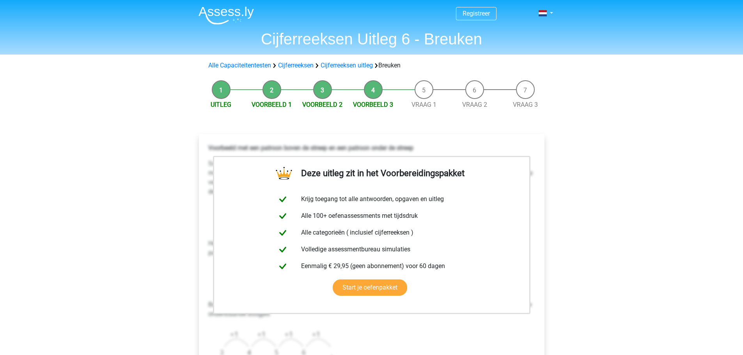
scroll to position [156, 0]
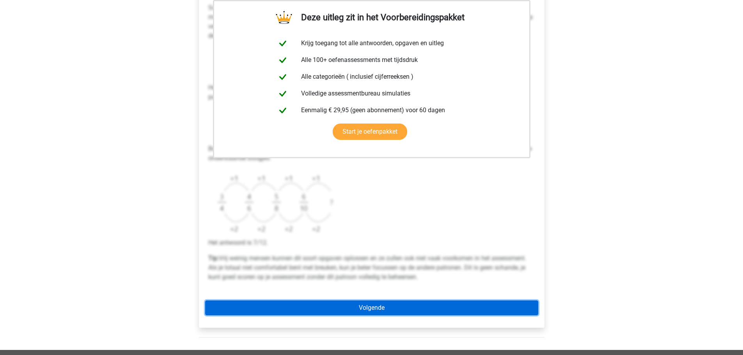
click at [394, 314] on link "Volgende" at bounding box center [371, 308] width 333 height 15
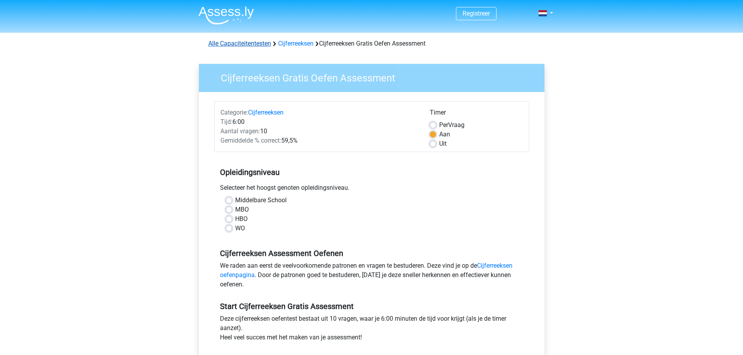
click at [259, 44] on link "Alle Capaciteitentesten" at bounding box center [239, 43] width 63 height 7
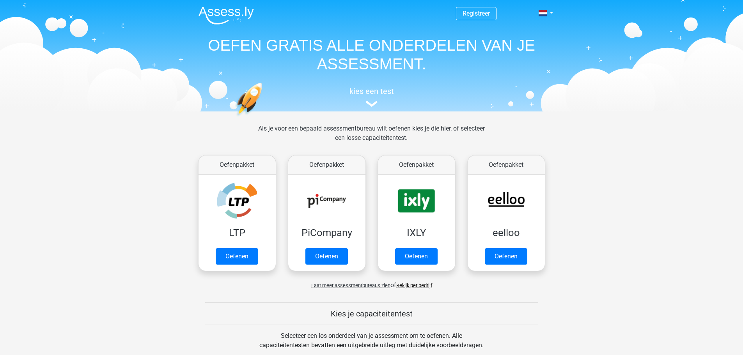
scroll to position [331, 0]
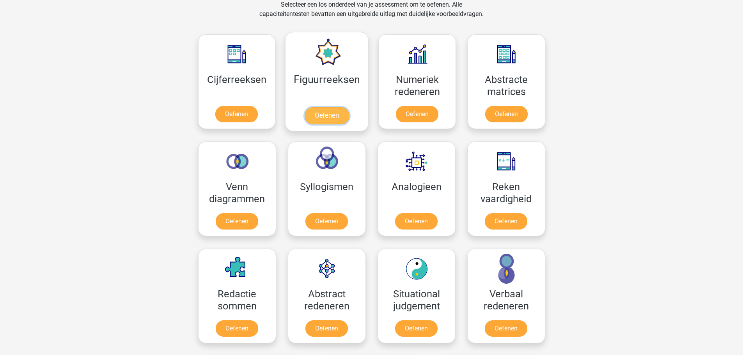
click at [325, 107] on link "Oefenen" at bounding box center [326, 115] width 44 height 17
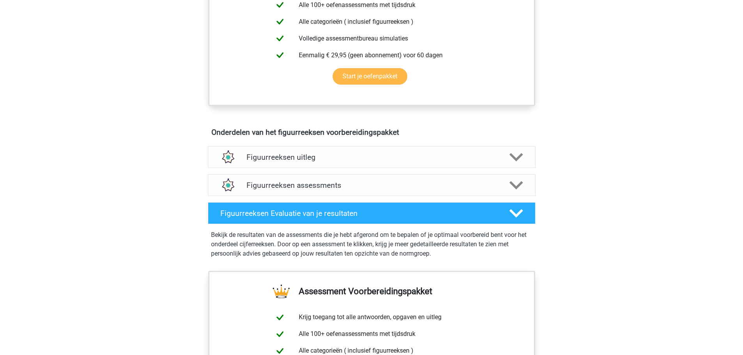
scroll to position [351, 0]
click at [359, 157] on h4 "Figuurreeksen uitleg" at bounding box center [371, 156] width 250 height 9
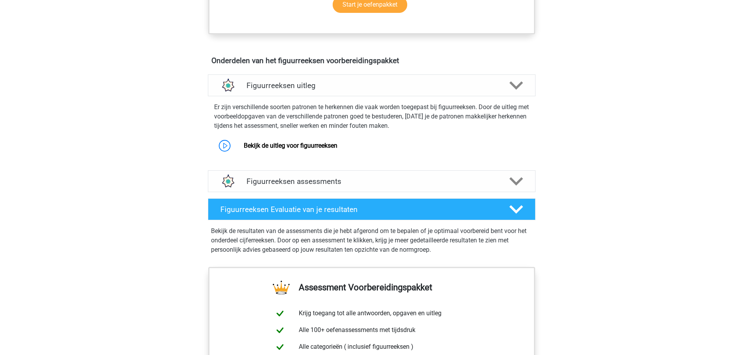
scroll to position [429, 0]
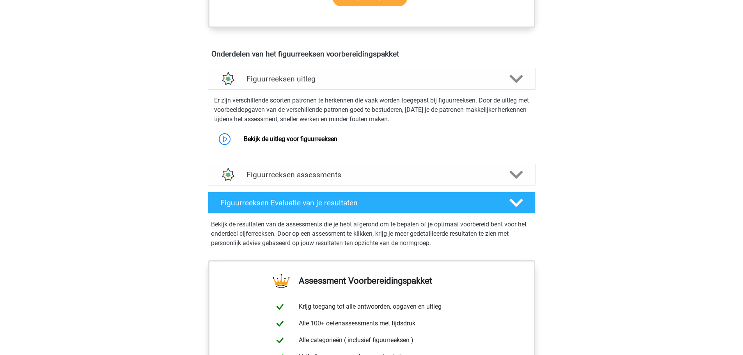
click at [351, 182] on div "Figuurreeksen assessments" at bounding box center [371, 175] width 327 height 22
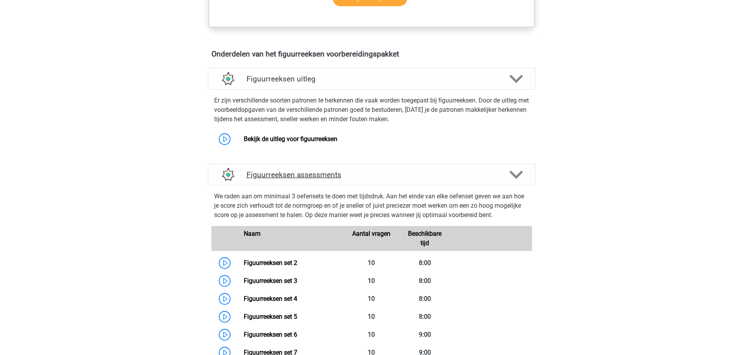
scroll to position [390, 0]
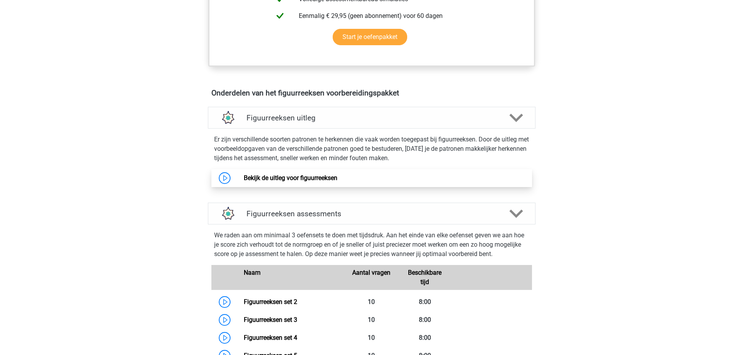
click at [326, 179] on link "Bekijk de uitleg voor figuurreeksen" at bounding box center [291, 177] width 94 height 7
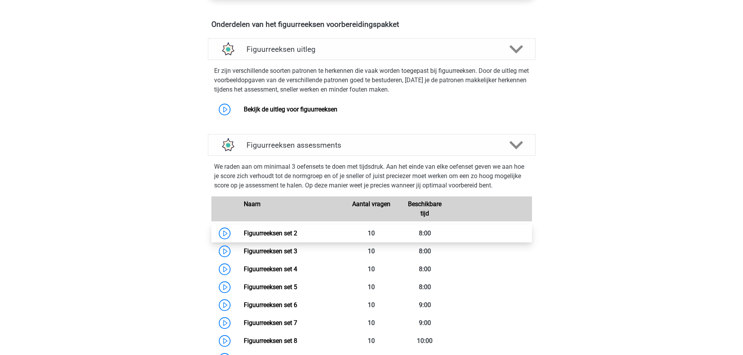
scroll to position [468, 0]
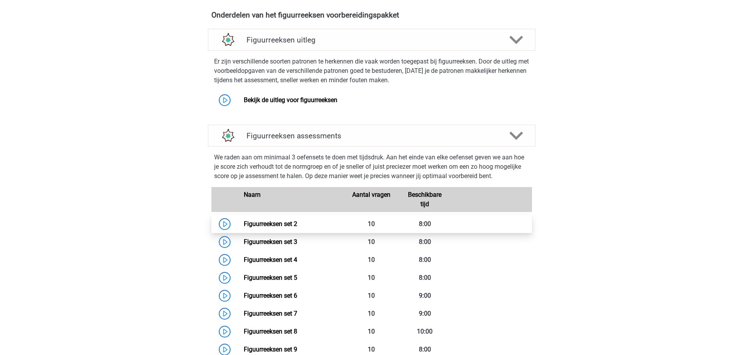
click at [253, 228] on link "Figuurreeksen set 2" at bounding box center [270, 223] width 53 height 7
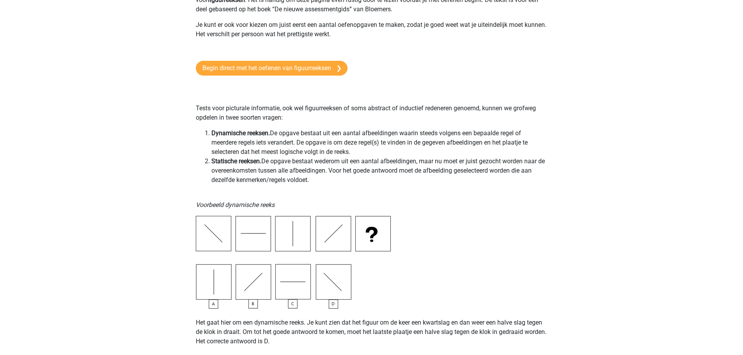
scroll to position [117, 0]
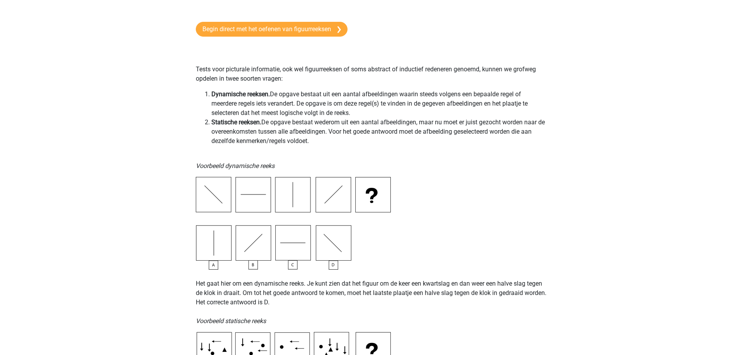
click at [298, 249] on img at bounding box center [293, 223] width 195 height 93
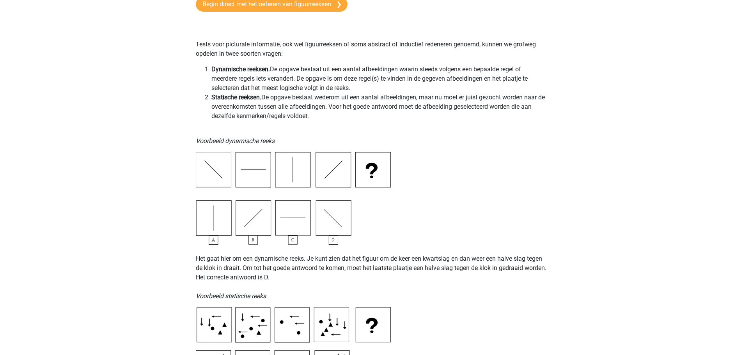
scroll to position [0, 0]
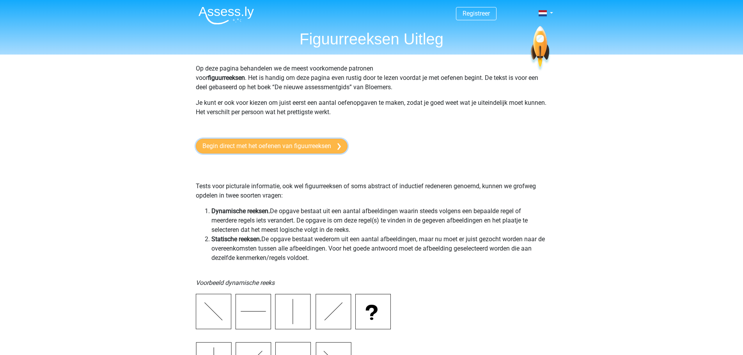
drag, startPoint x: 299, startPoint y: 147, endPoint x: 295, endPoint y: 153, distance: 7.2
click at [299, 147] on link "Begin direct met het oefenen van figuurreeksen" at bounding box center [272, 146] width 152 height 15
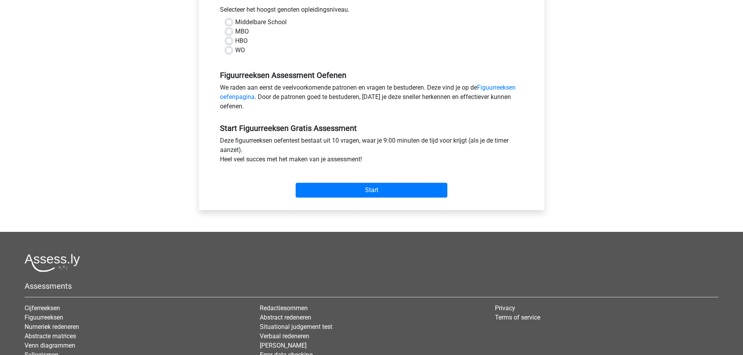
scroll to position [195, 0]
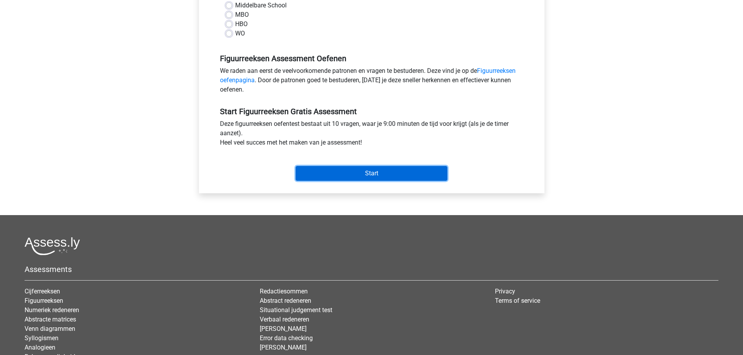
click at [349, 175] on input "Start" at bounding box center [371, 173] width 152 height 15
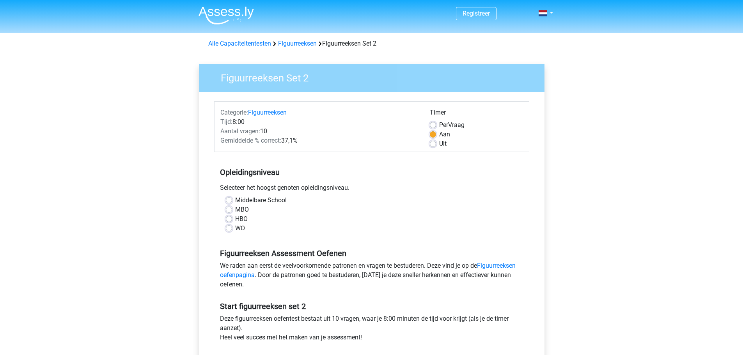
click at [238, 220] on label "HBO" at bounding box center [241, 218] width 12 height 9
click at [232, 220] on input "HBO" at bounding box center [229, 218] width 6 height 8
radio input "true"
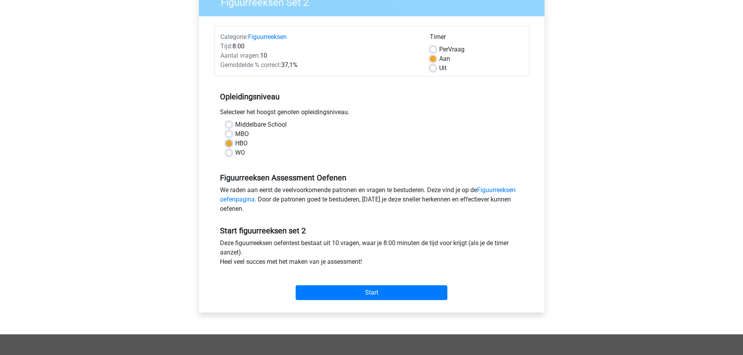
scroll to position [78, 0]
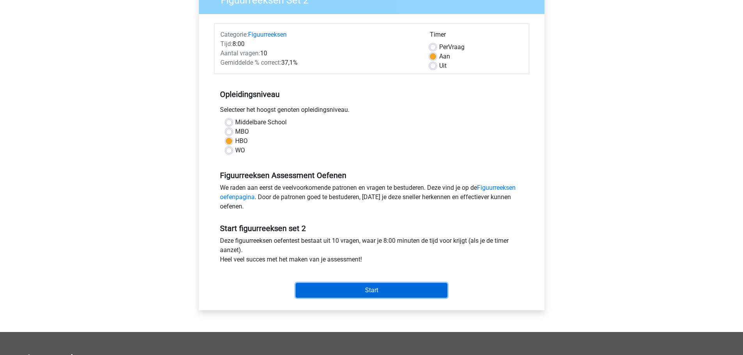
click at [372, 290] on input "Start" at bounding box center [371, 290] width 152 height 15
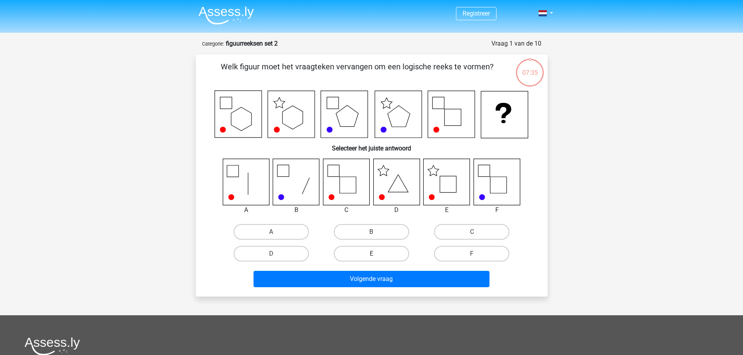
click at [352, 254] on label "E" at bounding box center [371, 254] width 75 height 16
click at [371, 254] on input "E" at bounding box center [373, 256] width 5 height 5
radio input "true"
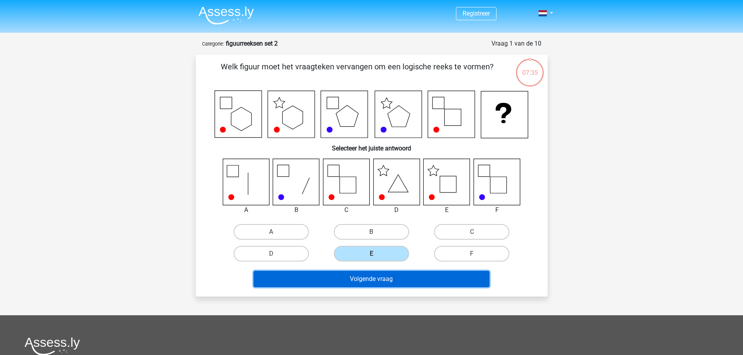
click at [383, 279] on button "Volgende vraag" at bounding box center [371, 279] width 236 height 16
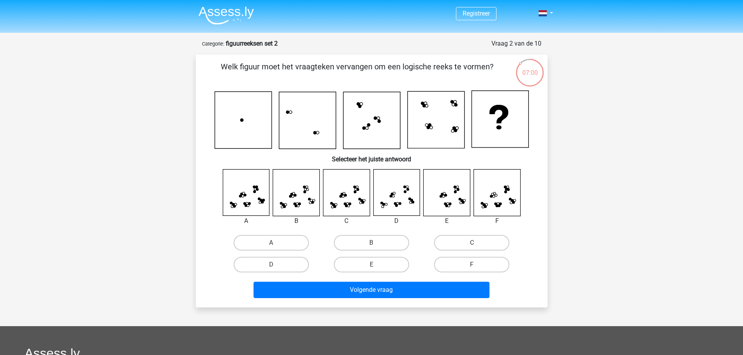
click at [472, 245] on input "C" at bounding box center [474, 245] width 5 height 5
radio input "true"
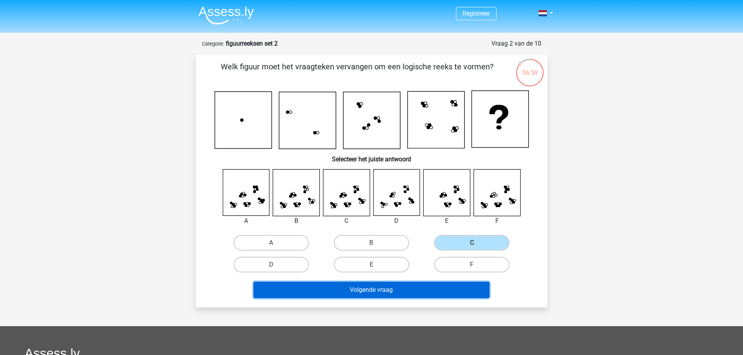
click at [401, 290] on button "Volgende vraag" at bounding box center [371, 290] width 236 height 16
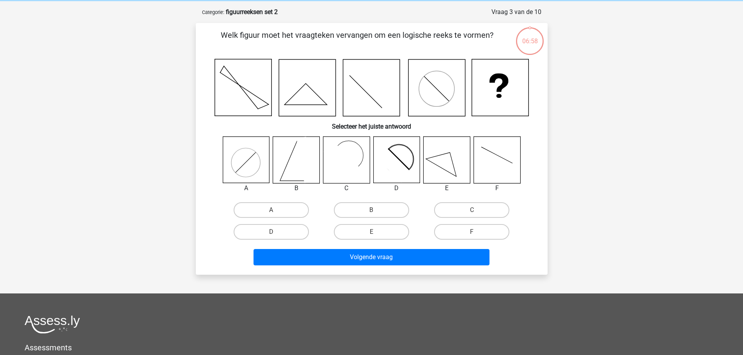
scroll to position [39, 0]
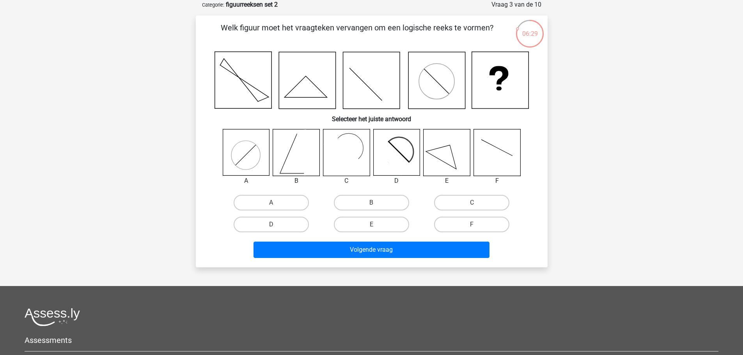
click at [403, 159] on icon at bounding box center [392, 157] width 38 height 38
click at [455, 155] on icon at bounding box center [446, 152] width 46 height 46
click at [364, 221] on label "E" at bounding box center [371, 225] width 75 height 16
click at [371, 225] on input "E" at bounding box center [373, 227] width 5 height 5
radio input "true"
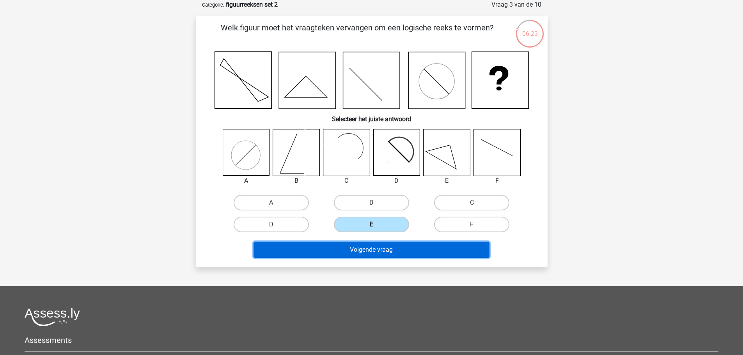
click at [385, 249] on button "Volgende vraag" at bounding box center [371, 250] width 236 height 16
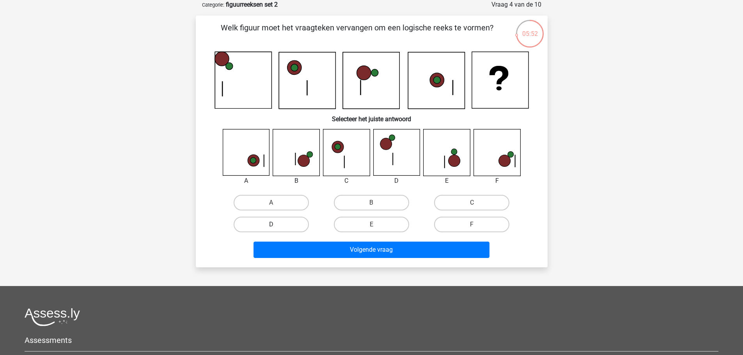
click at [290, 225] on label "D" at bounding box center [270, 225] width 75 height 16
click at [276, 225] on input "D" at bounding box center [273, 227] width 5 height 5
radio input "true"
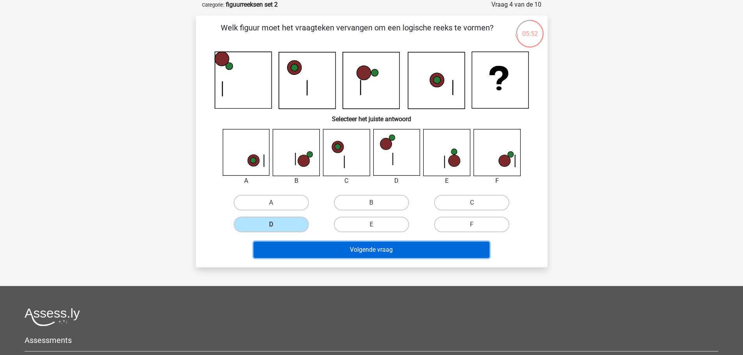
click at [373, 248] on button "Volgende vraag" at bounding box center [371, 250] width 236 height 16
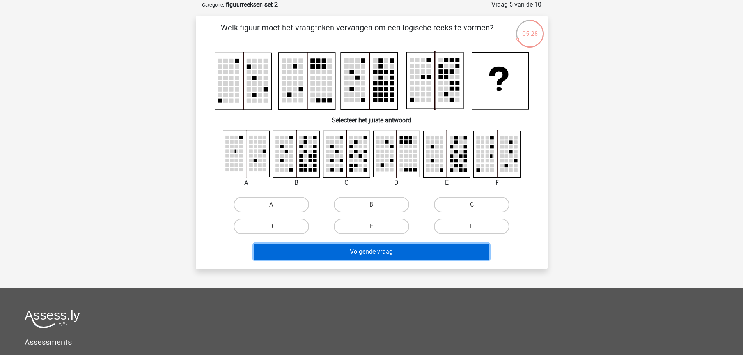
click at [380, 248] on button "Volgende vraag" at bounding box center [371, 252] width 236 height 16
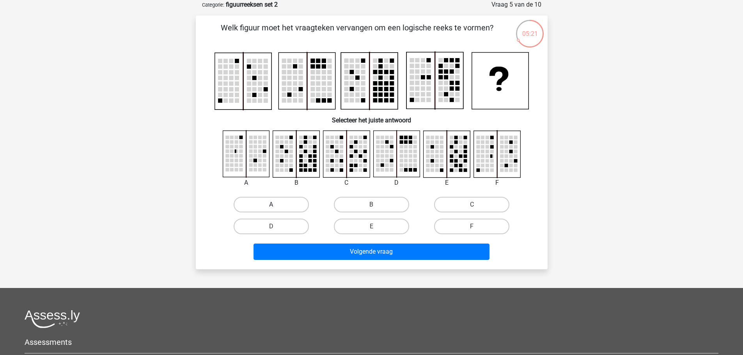
click at [291, 202] on label "A" at bounding box center [270, 205] width 75 height 16
click at [276, 205] on input "A" at bounding box center [273, 207] width 5 height 5
radio input "true"
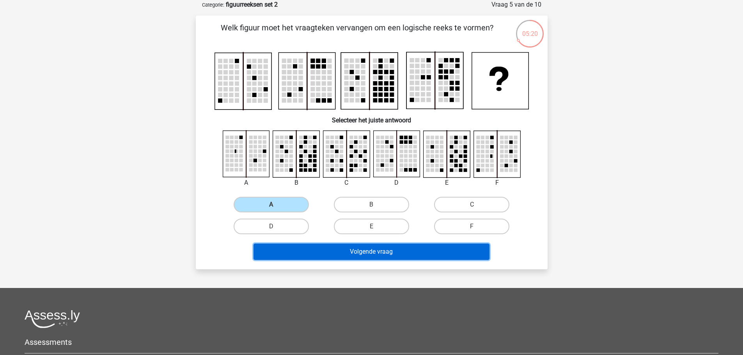
click at [376, 250] on button "Volgende vraag" at bounding box center [371, 252] width 236 height 16
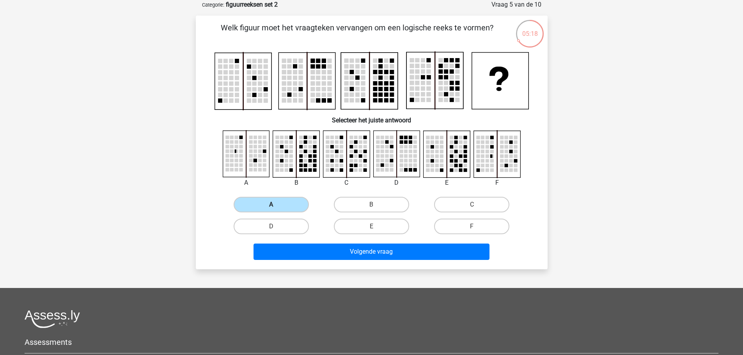
click at [292, 202] on label "A" at bounding box center [270, 205] width 75 height 16
click at [276, 205] on input "A" at bounding box center [273, 207] width 5 height 5
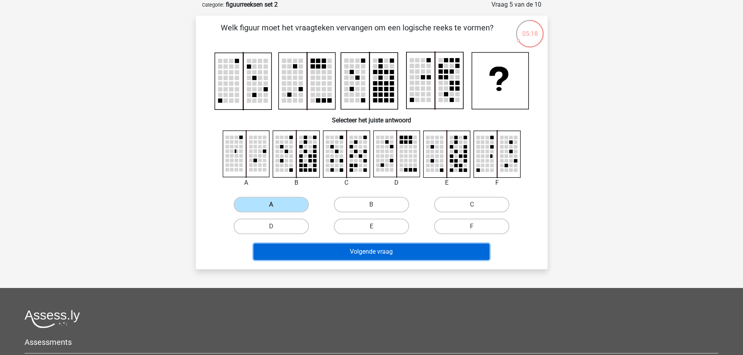
click at [373, 253] on button "Volgende vraag" at bounding box center [371, 252] width 236 height 16
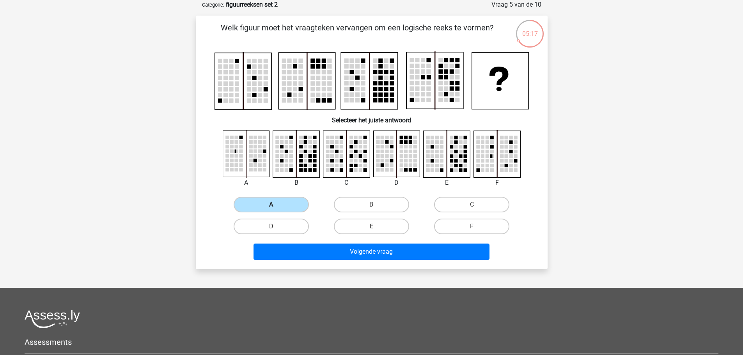
click at [281, 205] on label "A" at bounding box center [270, 205] width 75 height 16
click at [276, 205] on input "A" at bounding box center [273, 207] width 5 height 5
click at [281, 205] on label "A" at bounding box center [270, 205] width 75 height 16
click at [276, 205] on input "A" at bounding box center [273, 207] width 5 height 5
click at [280, 205] on label "A" at bounding box center [270, 205] width 75 height 16
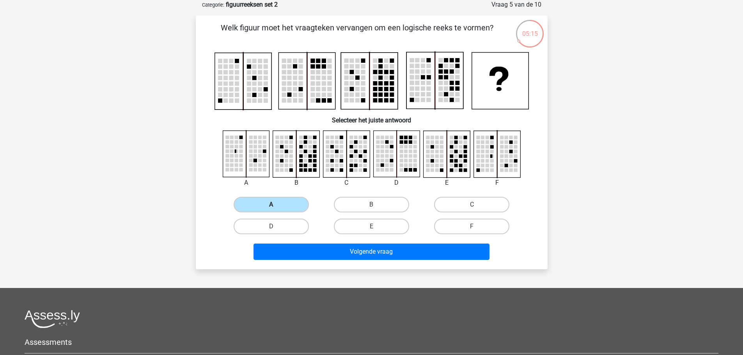
click at [276, 205] on input "A" at bounding box center [273, 207] width 5 height 5
click at [255, 164] on rect at bounding box center [255, 166] width 4 height 4
click at [275, 203] on label "A" at bounding box center [270, 205] width 75 height 16
click at [275, 205] on input "A" at bounding box center [273, 207] width 5 height 5
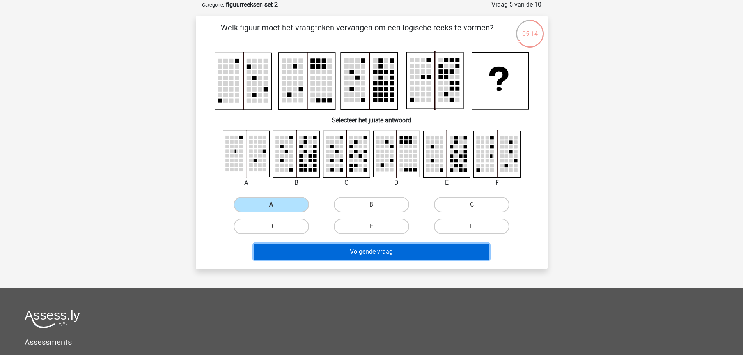
click at [354, 244] on button "Volgende vraag" at bounding box center [371, 252] width 236 height 16
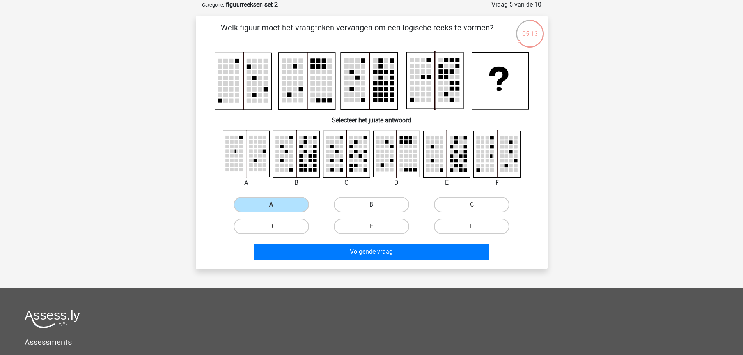
click at [359, 198] on label "B" at bounding box center [371, 205] width 75 height 16
click at [371, 205] on input "B" at bounding box center [373, 207] width 5 height 5
radio input "true"
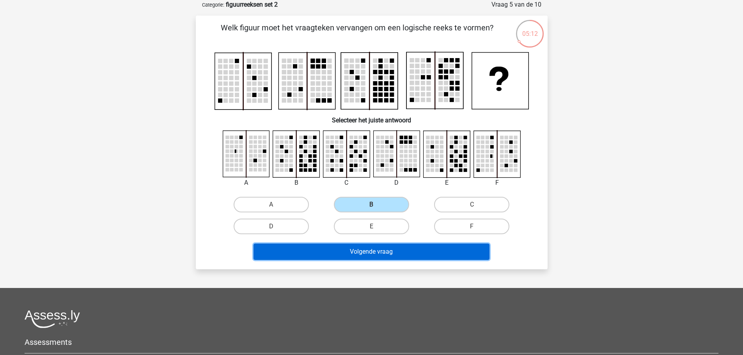
click at [373, 253] on button "Volgende vraag" at bounding box center [371, 252] width 236 height 16
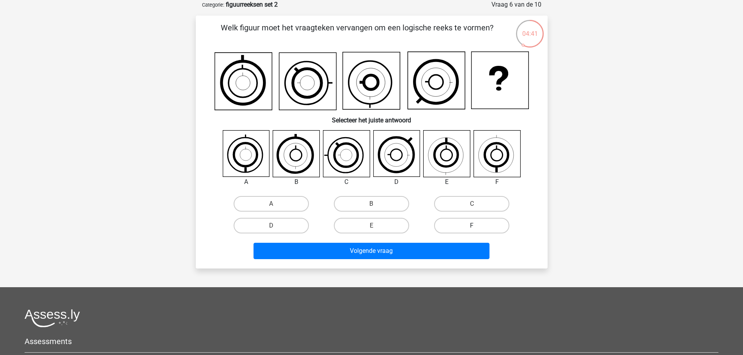
click at [478, 225] on label "F" at bounding box center [471, 226] width 75 height 16
click at [477, 226] on input "F" at bounding box center [474, 228] width 5 height 5
radio input "true"
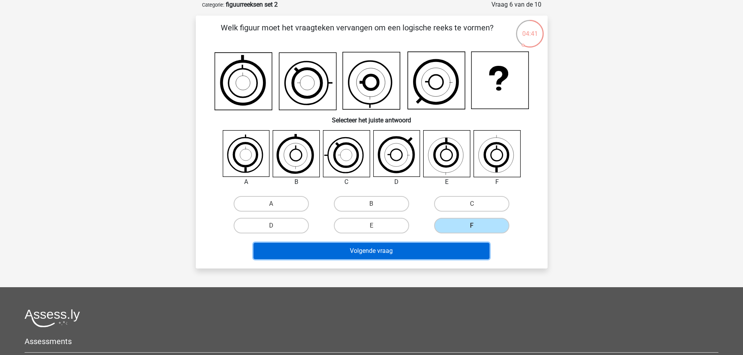
click at [459, 250] on button "Volgende vraag" at bounding box center [371, 251] width 236 height 16
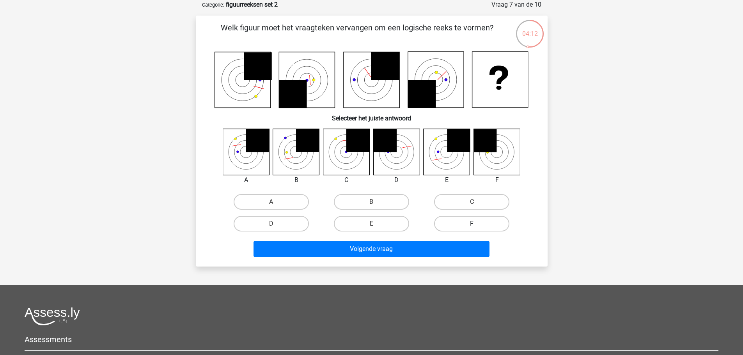
click at [472, 218] on label "F" at bounding box center [471, 224] width 75 height 16
click at [472, 224] on input "F" at bounding box center [474, 226] width 5 height 5
radio input "true"
click at [462, 196] on label "C" at bounding box center [471, 202] width 75 height 16
click at [472, 202] on input "C" at bounding box center [474, 204] width 5 height 5
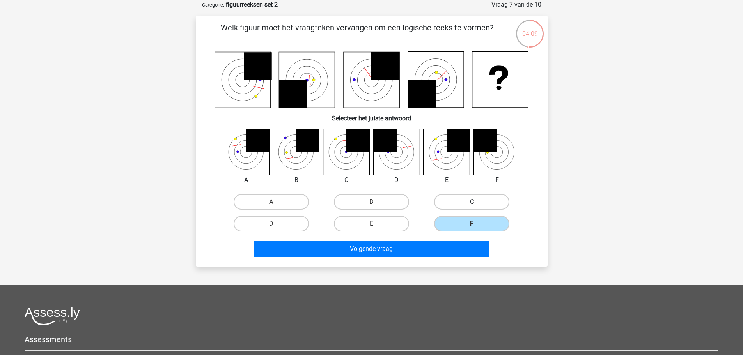
radio input "true"
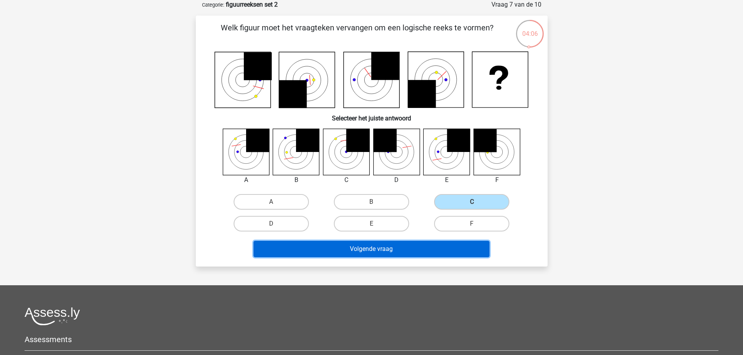
click at [404, 251] on button "Volgende vraag" at bounding box center [371, 249] width 236 height 16
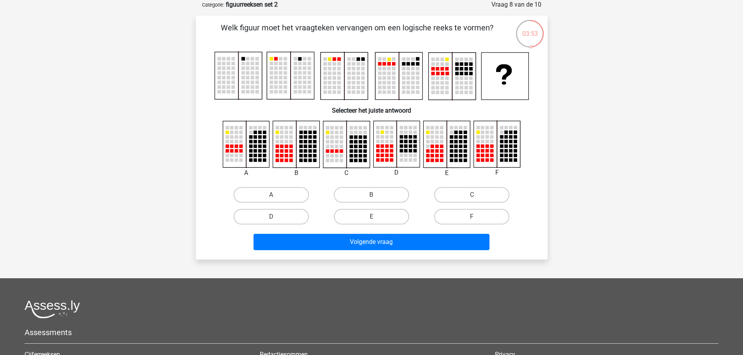
click at [409, 146] on rect at bounding box center [411, 147] width 4 height 4
click at [361, 214] on label "E" at bounding box center [371, 217] width 75 height 16
click at [371, 217] on input "E" at bounding box center [373, 219] width 5 height 5
radio input "true"
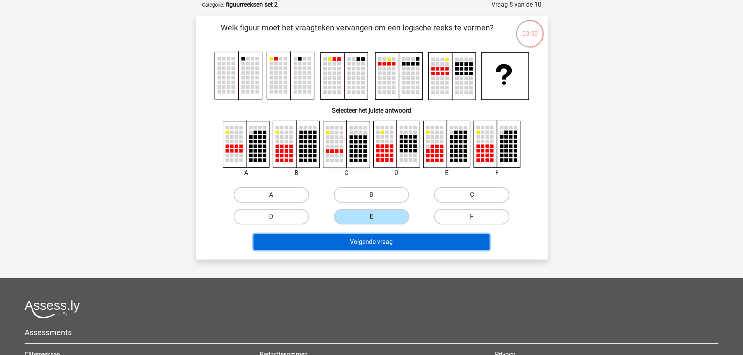
click at [382, 249] on button "Volgende vraag" at bounding box center [371, 242] width 236 height 16
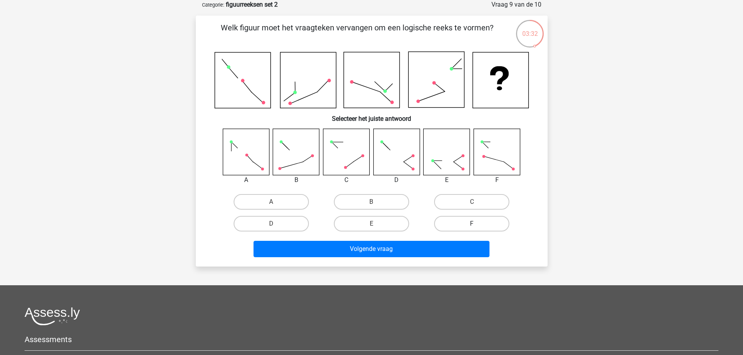
click at [469, 224] on label "F" at bounding box center [471, 224] width 75 height 16
click at [472, 224] on input "F" at bounding box center [474, 226] width 5 height 5
radio input "true"
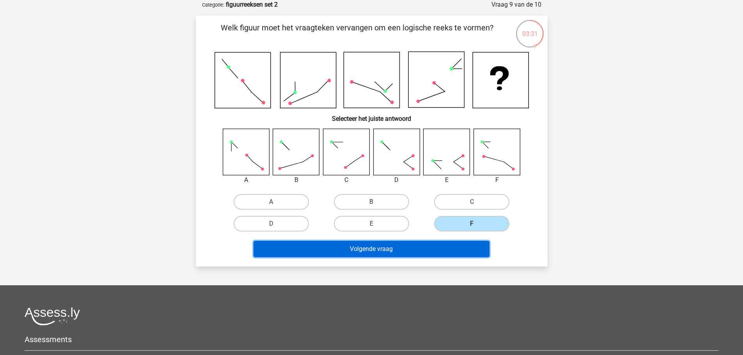
click at [452, 247] on button "Volgende vraag" at bounding box center [371, 249] width 236 height 16
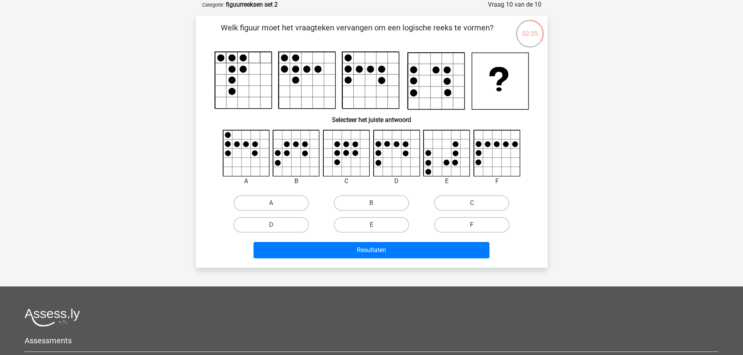
click at [463, 226] on label "F" at bounding box center [471, 225] width 75 height 16
click at [472, 226] on input "F" at bounding box center [474, 227] width 5 height 5
radio input "true"
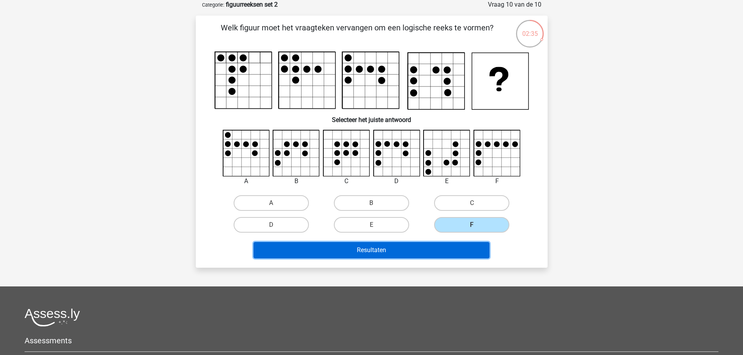
click at [452, 250] on button "Resultaten" at bounding box center [371, 250] width 236 height 16
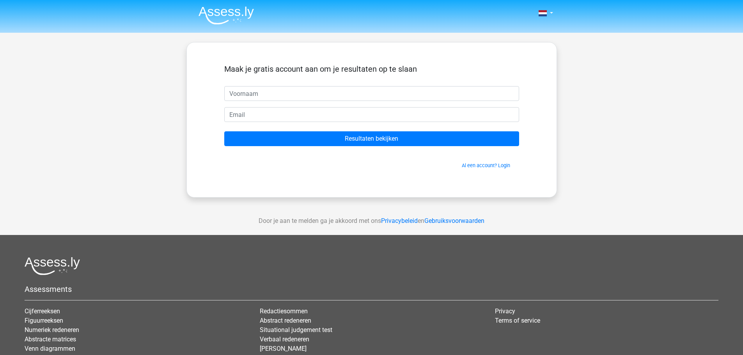
click at [265, 93] on input "text" at bounding box center [371, 93] width 295 height 15
type input "Maaike"
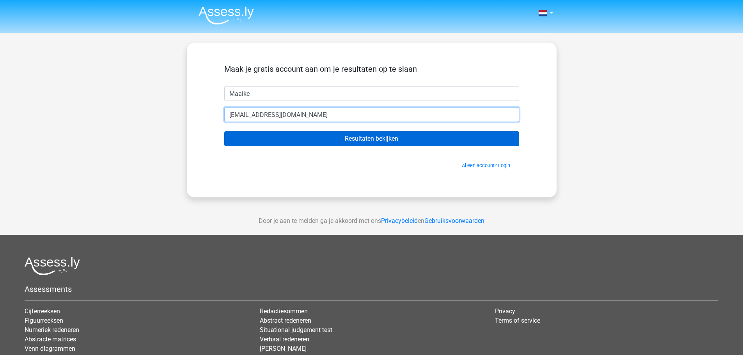
type input "[EMAIL_ADDRESS][DOMAIN_NAME]"
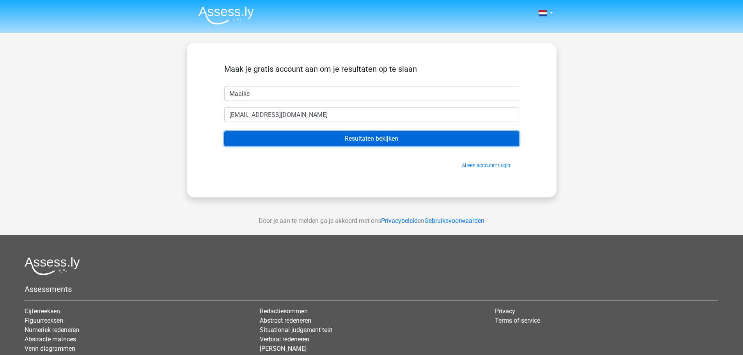
click at [366, 138] on input "Resultaten bekijken" at bounding box center [371, 138] width 295 height 15
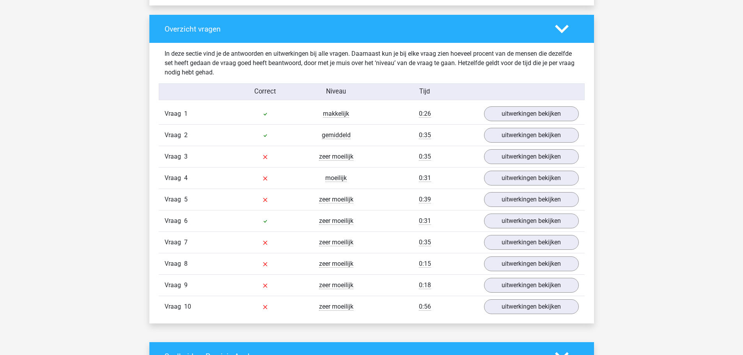
scroll to position [585, 0]
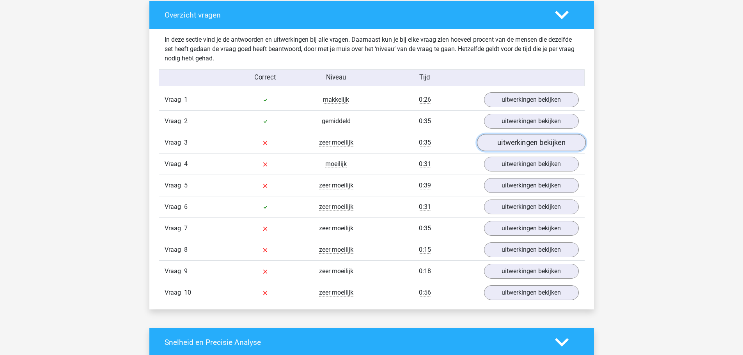
click at [536, 144] on link "uitwerkingen bekijken" at bounding box center [530, 142] width 109 height 17
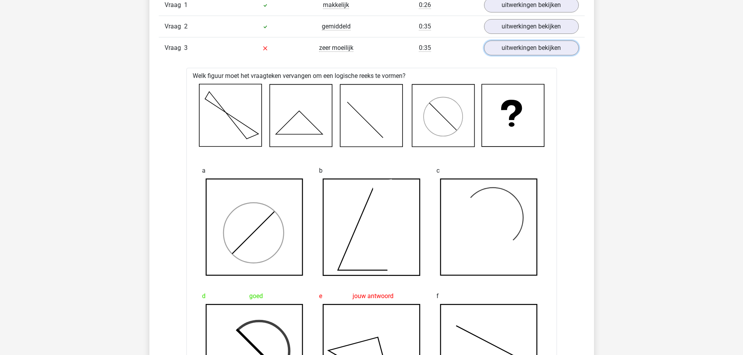
scroll to position [702, 0]
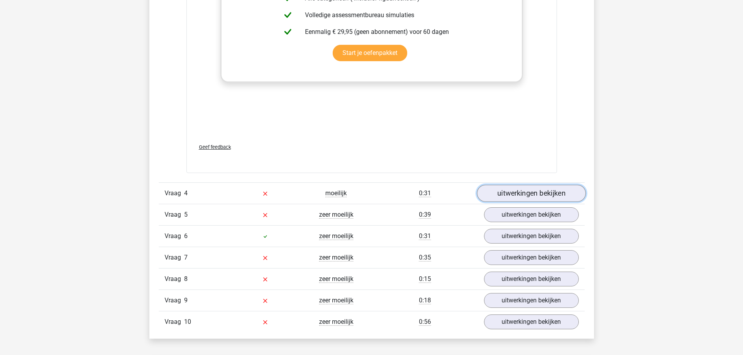
click at [550, 189] on link "uitwerkingen bekijken" at bounding box center [530, 193] width 109 height 17
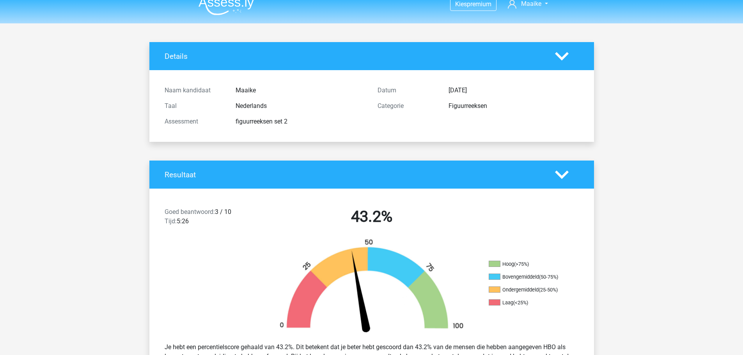
scroll to position [0, 0]
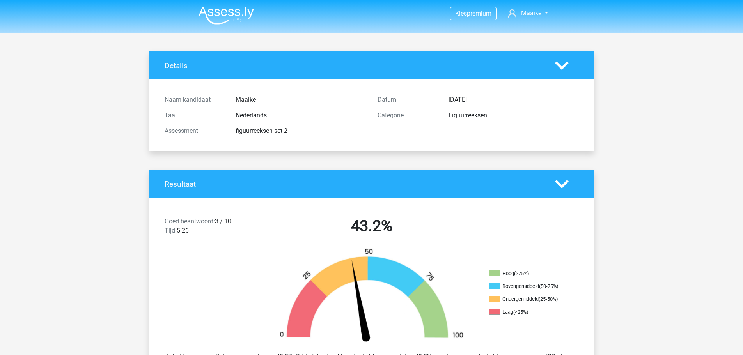
click at [239, 16] on img at bounding box center [225, 15] width 55 height 18
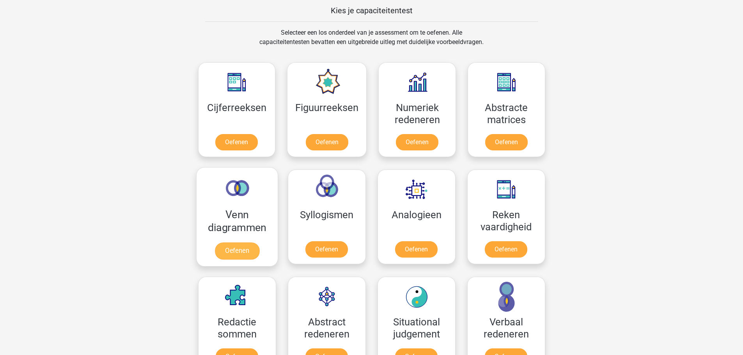
scroll to position [273, 0]
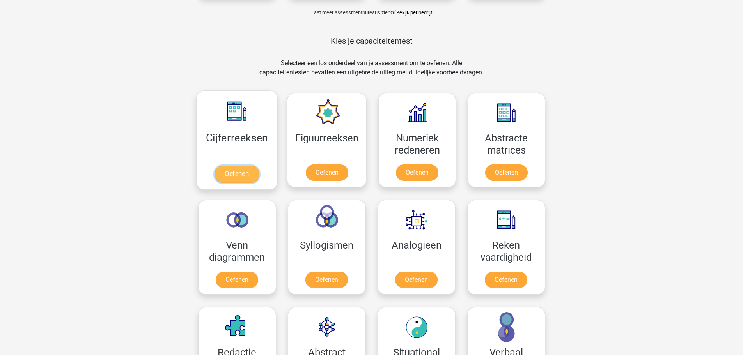
click at [237, 179] on link "Oefenen" at bounding box center [236, 174] width 44 height 17
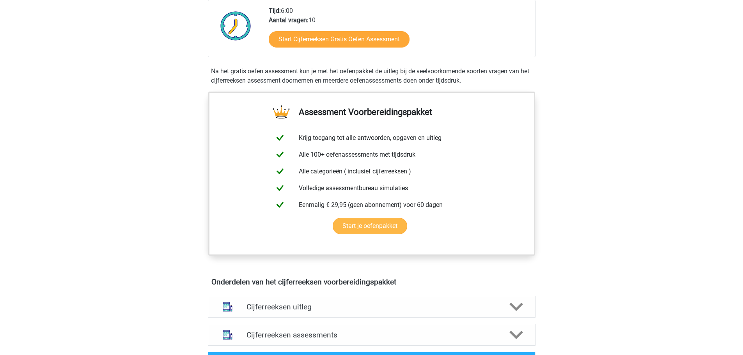
scroll to position [312, 0]
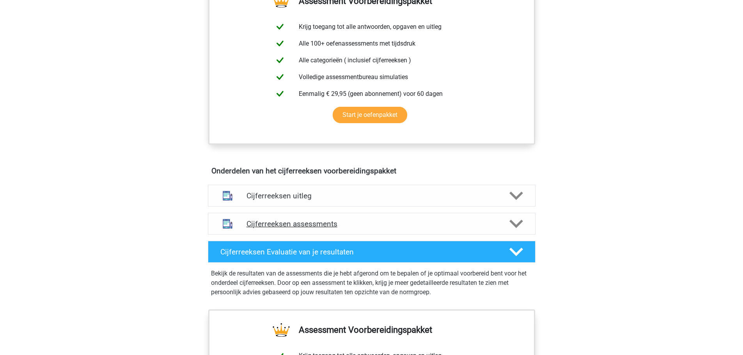
click at [269, 228] on h4 "Cijferreeksen assessments" at bounding box center [371, 223] width 250 height 9
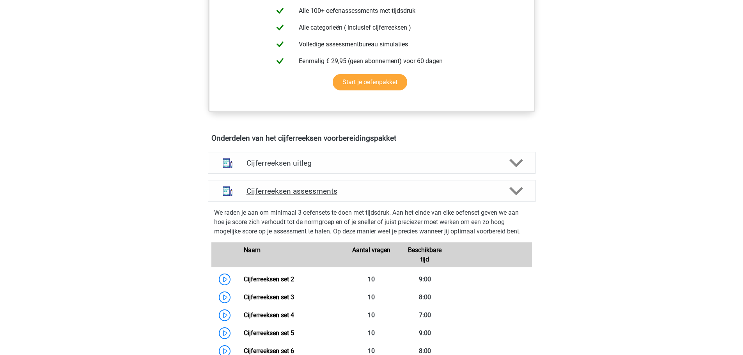
scroll to position [390, 0]
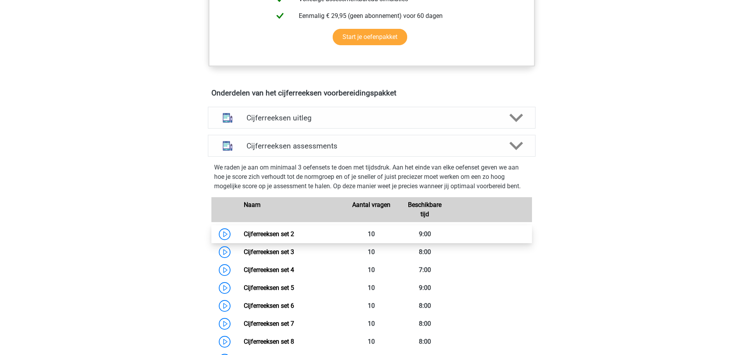
click at [244, 238] on link "Cijferreeksen set 2" at bounding box center [269, 233] width 50 height 7
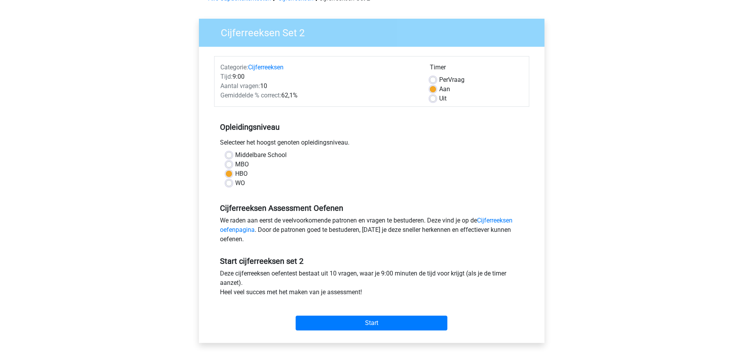
scroll to position [117, 0]
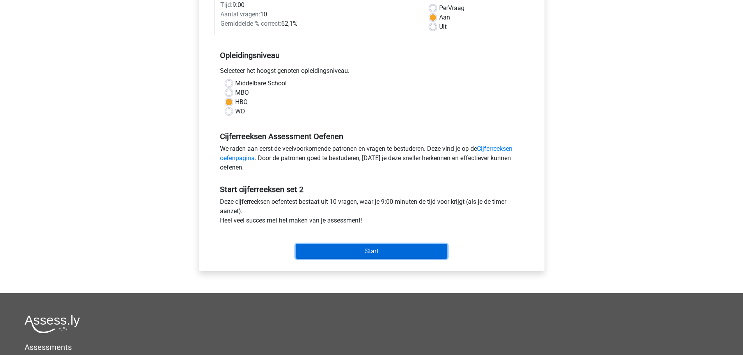
click at [392, 253] on input "Start" at bounding box center [371, 251] width 152 height 15
click at [374, 256] on input "Start" at bounding box center [371, 251] width 152 height 15
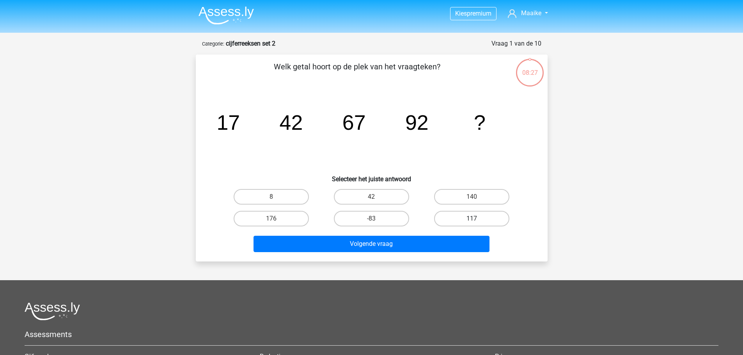
click at [454, 222] on label "117" at bounding box center [471, 219] width 75 height 16
click at [472, 222] on input "117" at bounding box center [474, 221] width 5 height 5
radio input "true"
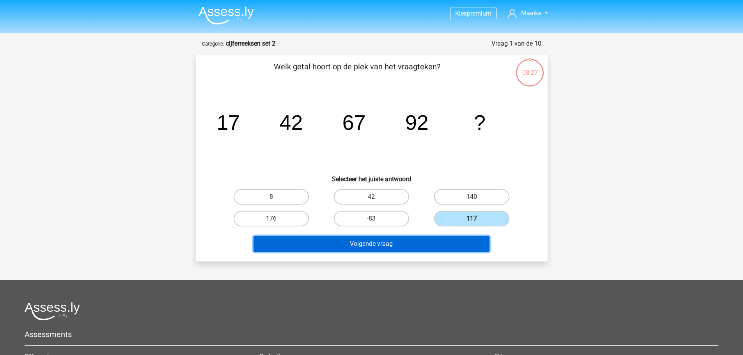
click at [431, 241] on button "Volgende vraag" at bounding box center [371, 244] width 236 height 16
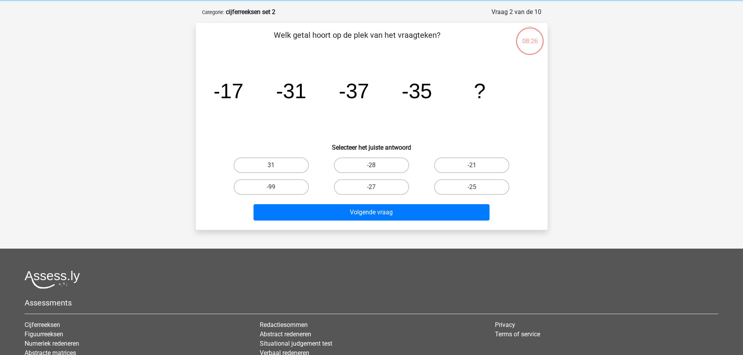
scroll to position [39, 0]
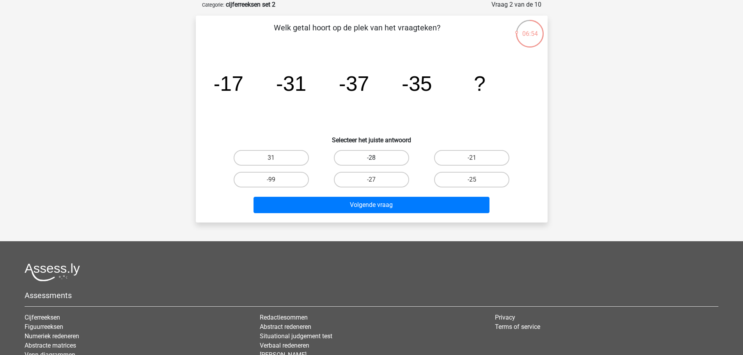
click at [377, 157] on label "-28" at bounding box center [371, 158] width 75 height 16
click at [376, 158] on input "-28" at bounding box center [373, 160] width 5 height 5
radio input "true"
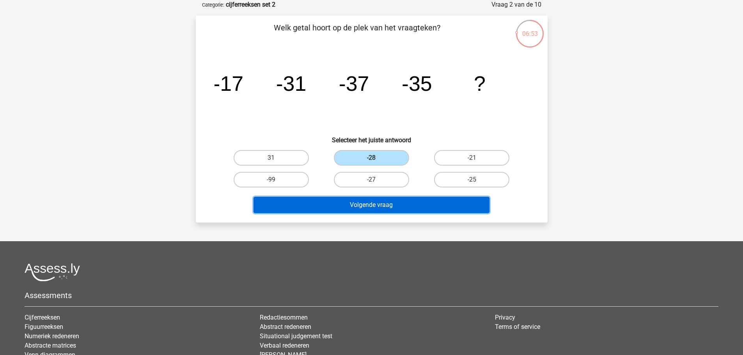
click at [410, 206] on button "Volgende vraag" at bounding box center [371, 205] width 236 height 16
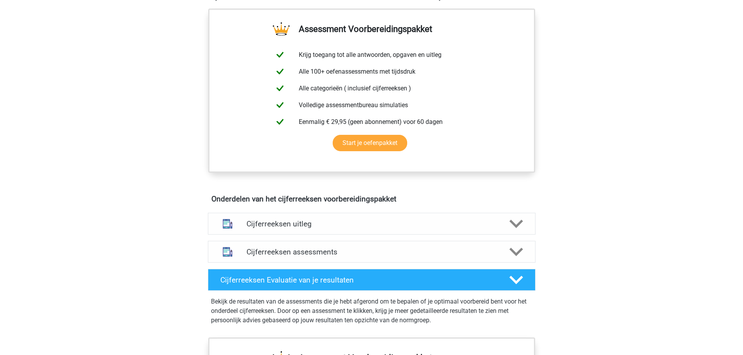
scroll to position [234, 0]
